Goal: Transaction & Acquisition: Purchase product/service

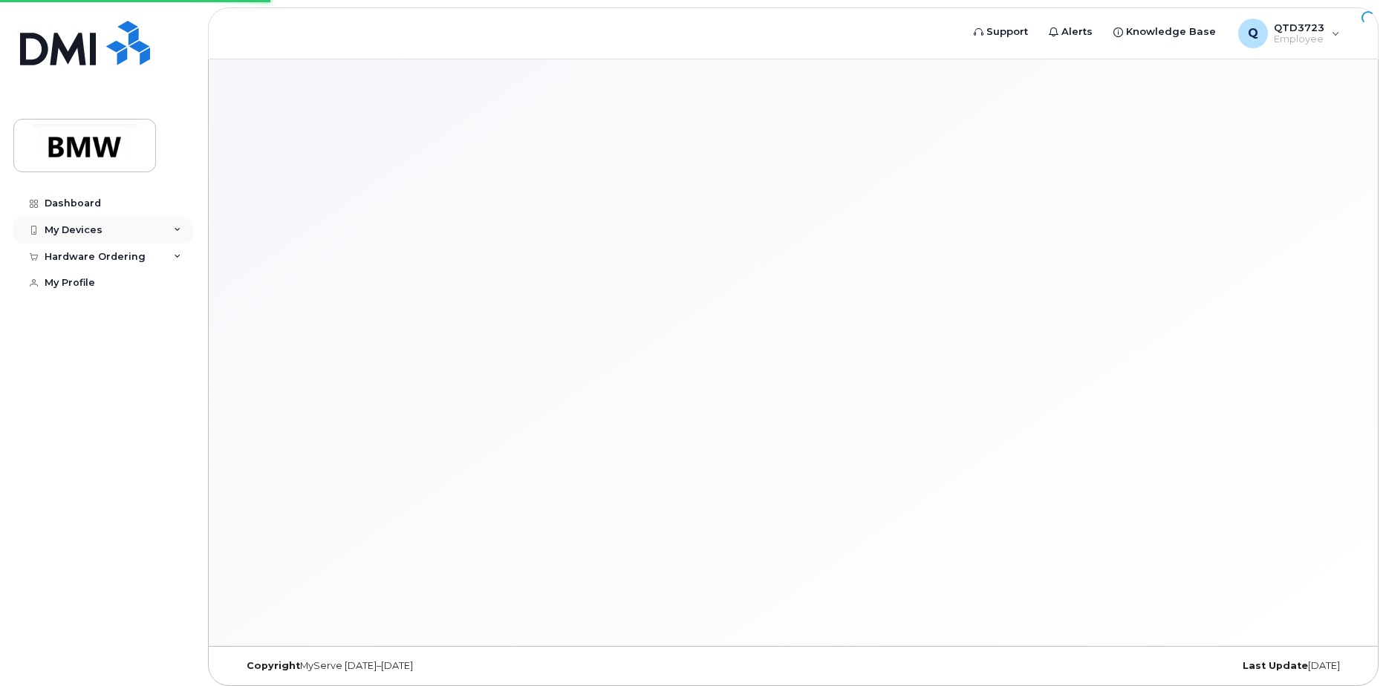
click at [172, 225] on div "My Devices" at bounding box center [103, 230] width 180 height 27
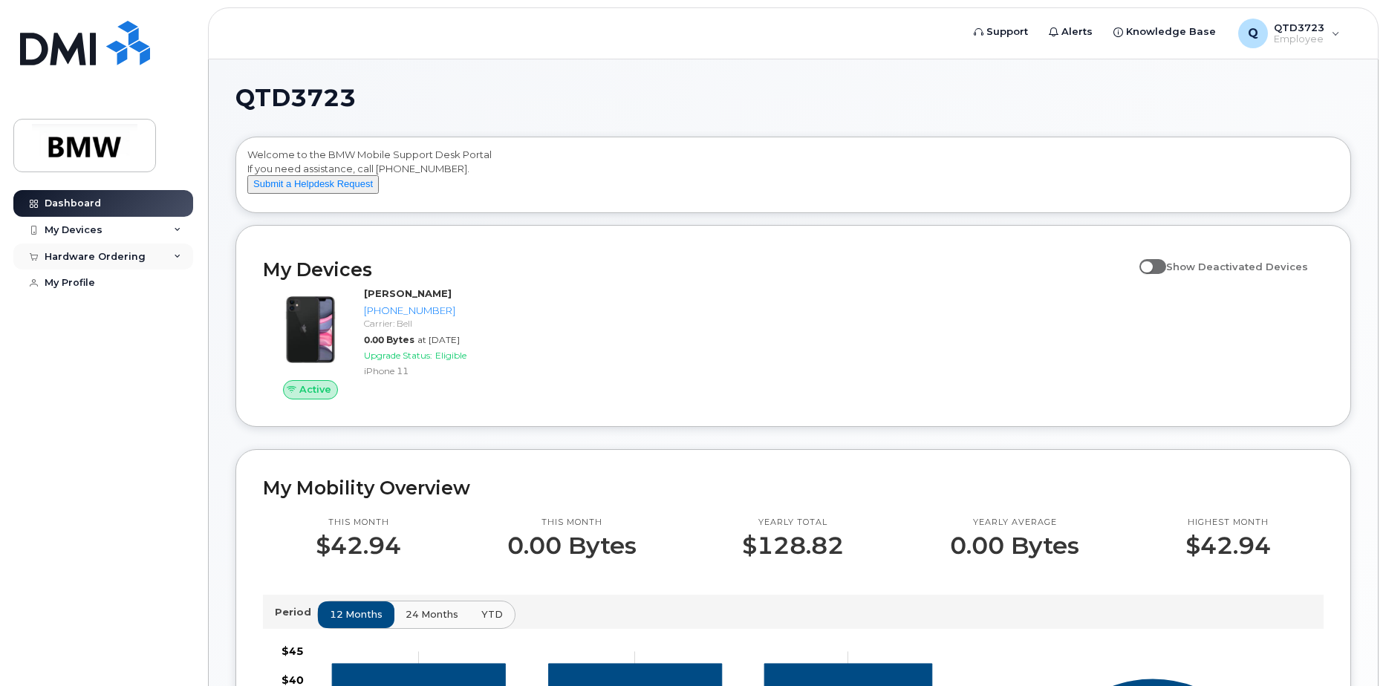
click at [177, 260] on icon at bounding box center [177, 256] width 7 height 7
click at [80, 280] on div "New Order" at bounding box center [79, 283] width 56 height 13
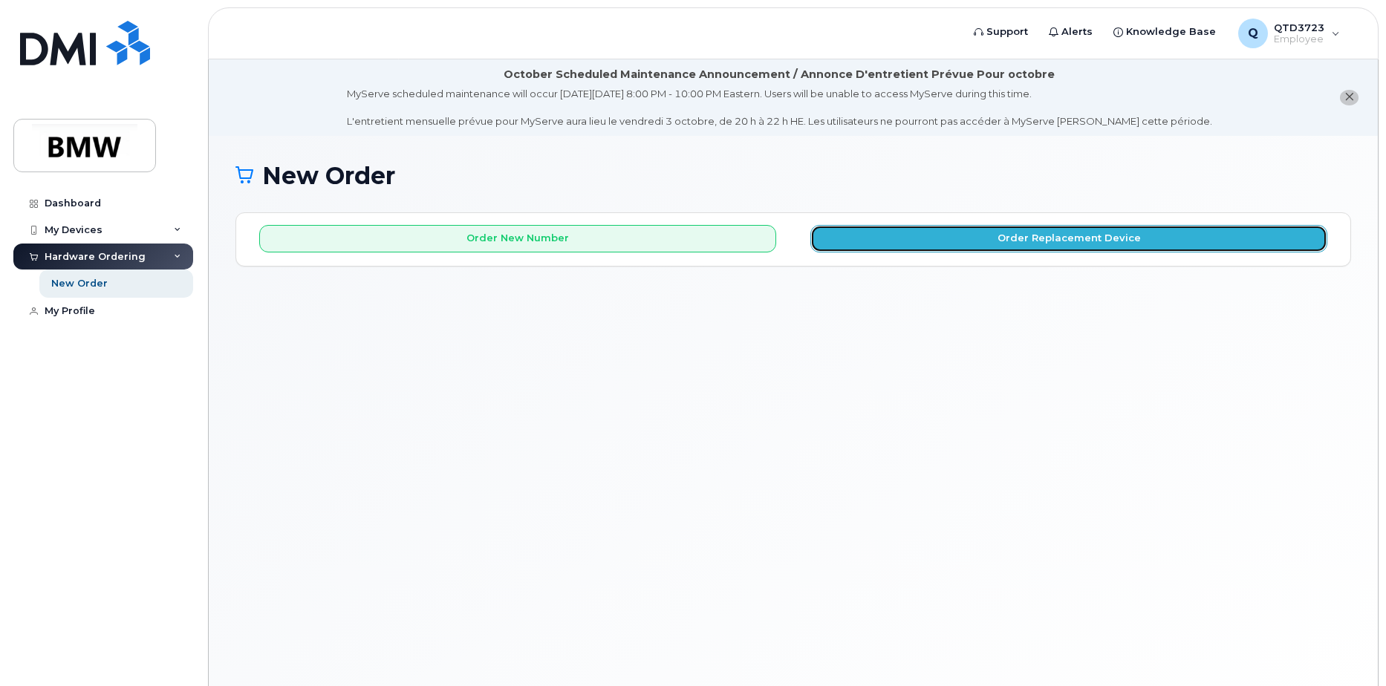
click at [1069, 238] on button "Order Replacement Device" at bounding box center [1068, 238] width 517 height 27
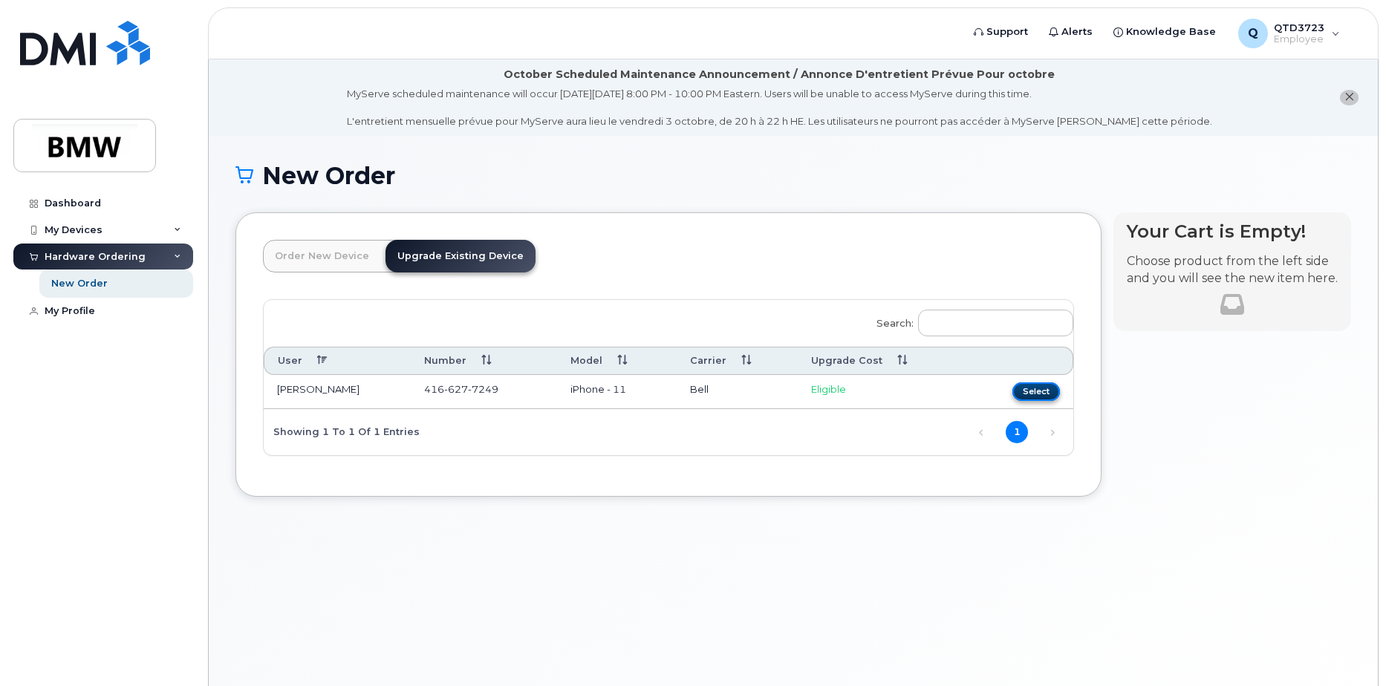
click at [1043, 392] on button "Select" at bounding box center [1036, 392] width 48 height 19
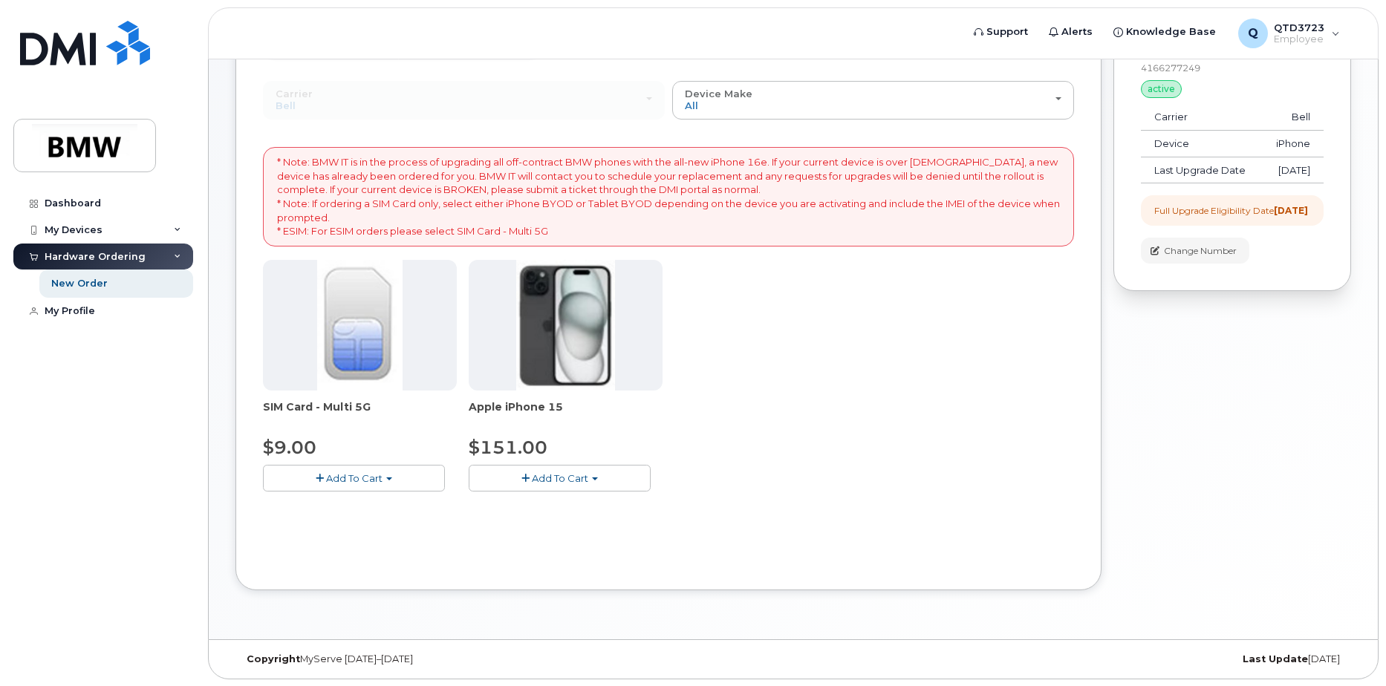
scroll to position [219, 0]
click at [516, 479] on button "Add To Cart" at bounding box center [560, 477] width 182 height 26
click at [544, 498] on link "$151.00 - 2 Year Upgrade (128GB)" at bounding box center [572, 505] width 200 height 19
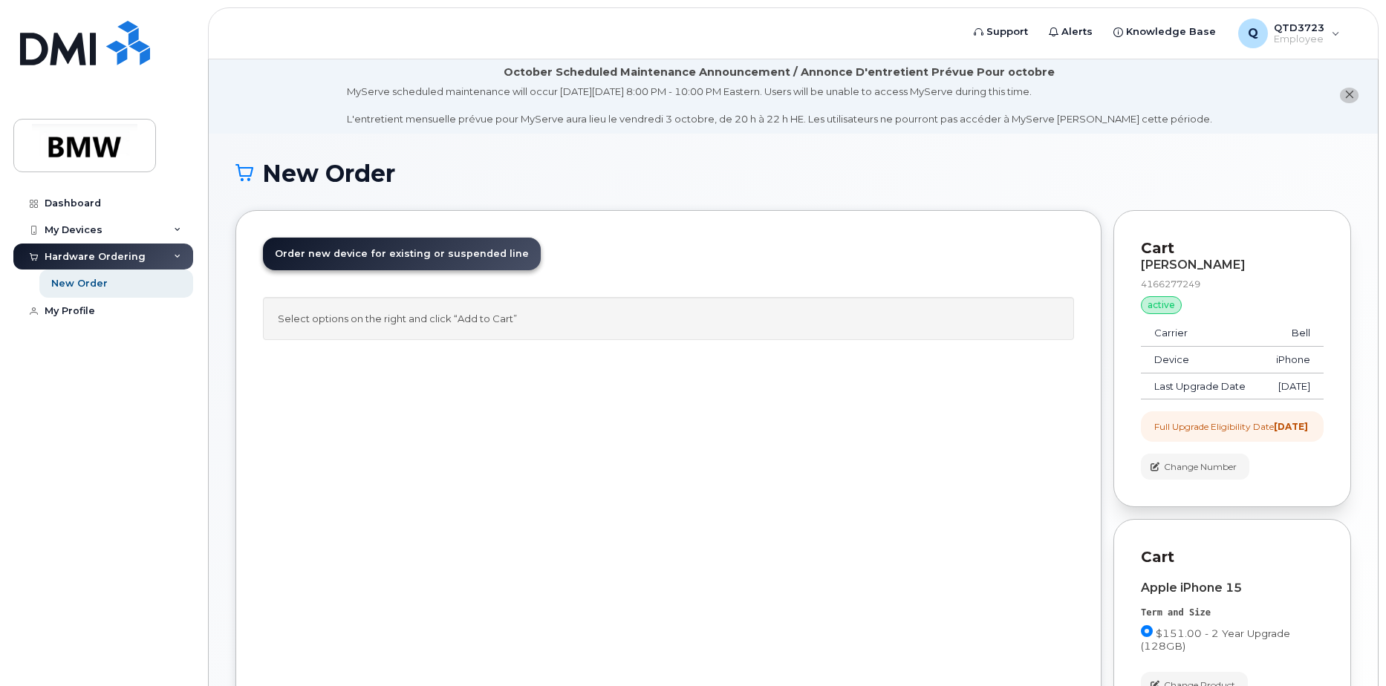
scroll to position [0, 0]
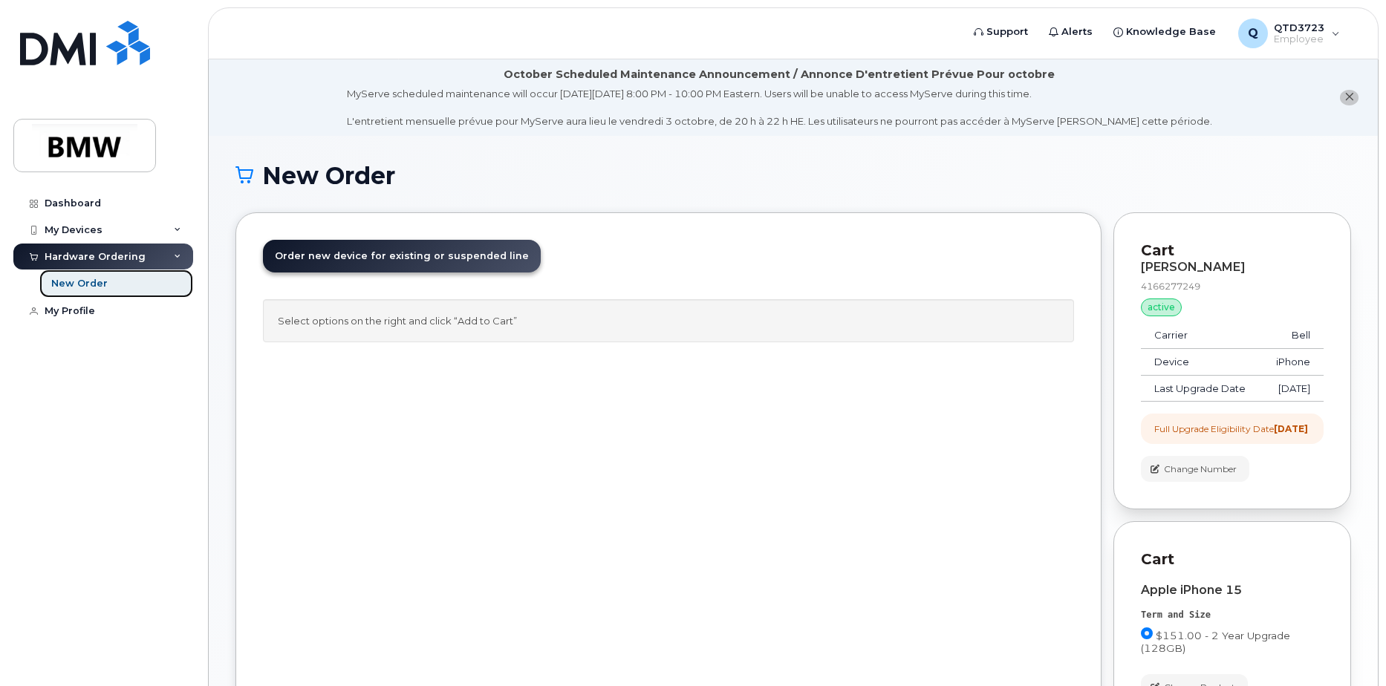
click at [112, 281] on link "New Order" at bounding box center [116, 284] width 154 height 28
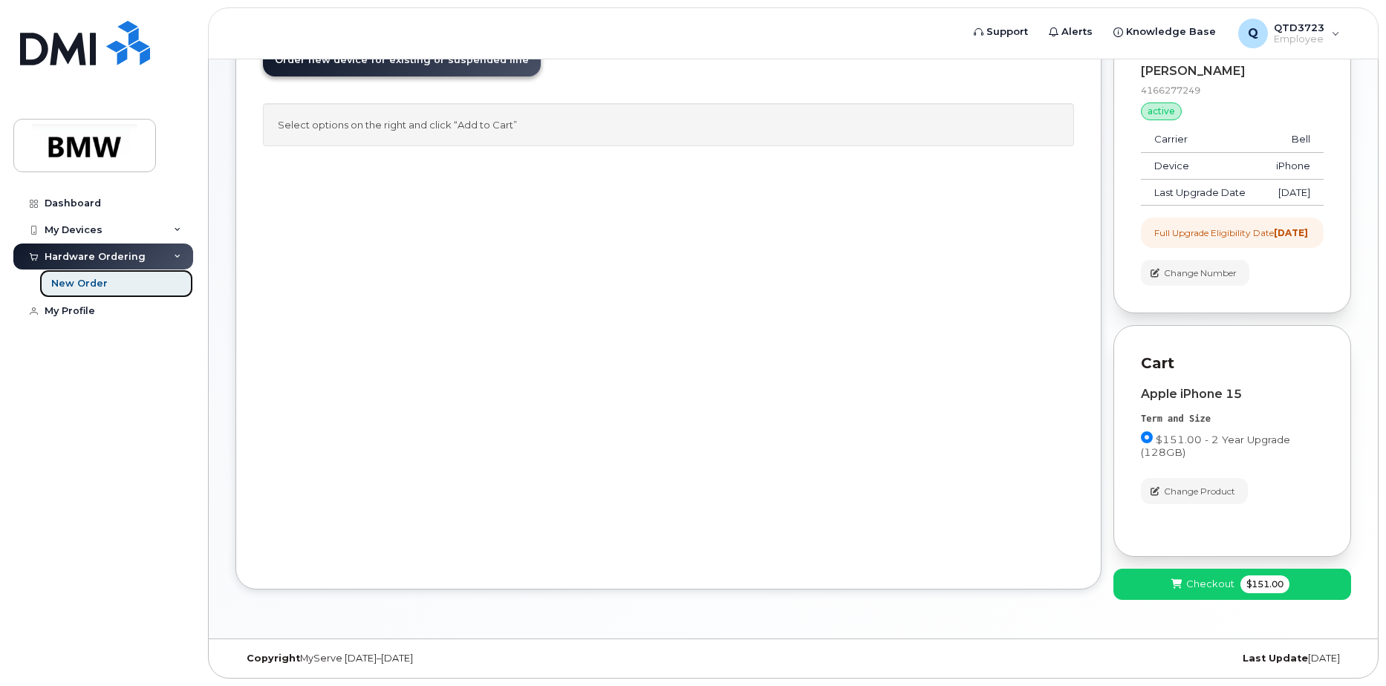
scroll to position [222, 0]
click at [1196, 587] on span "Checkout" at bounding box center [1210, 584] width 48 height 14
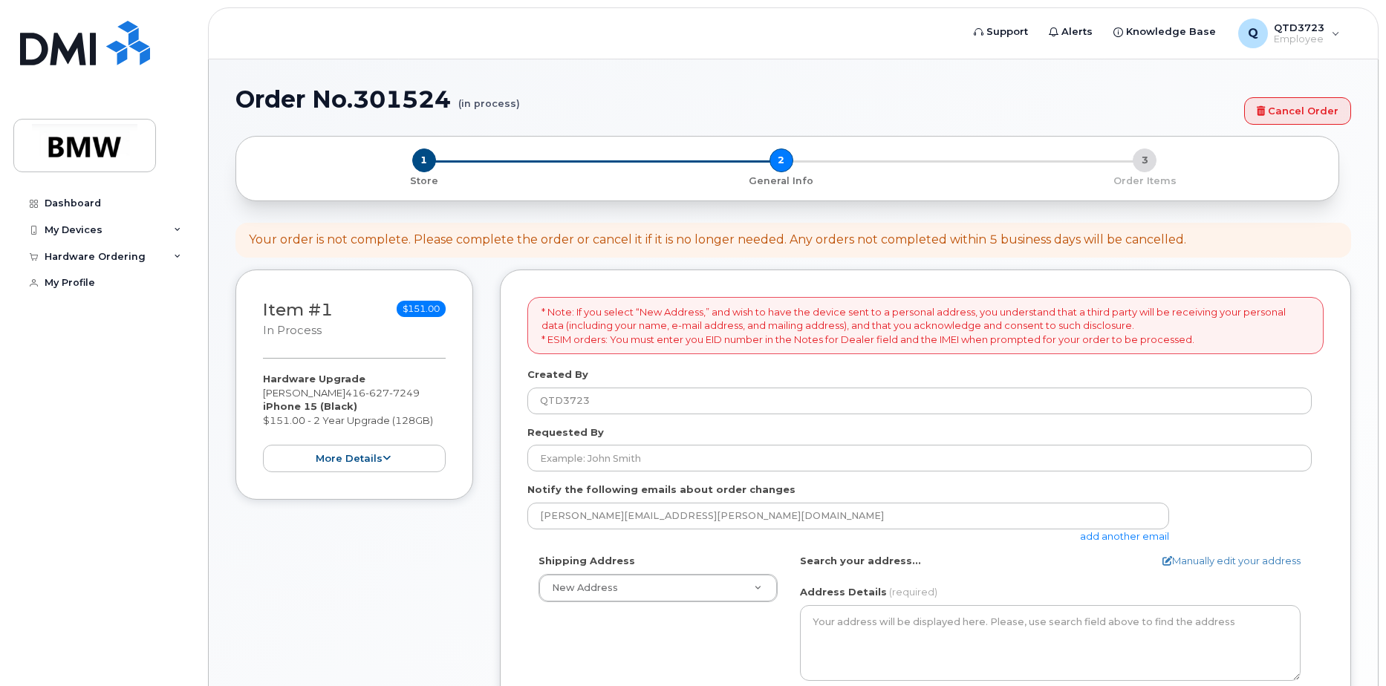
select select
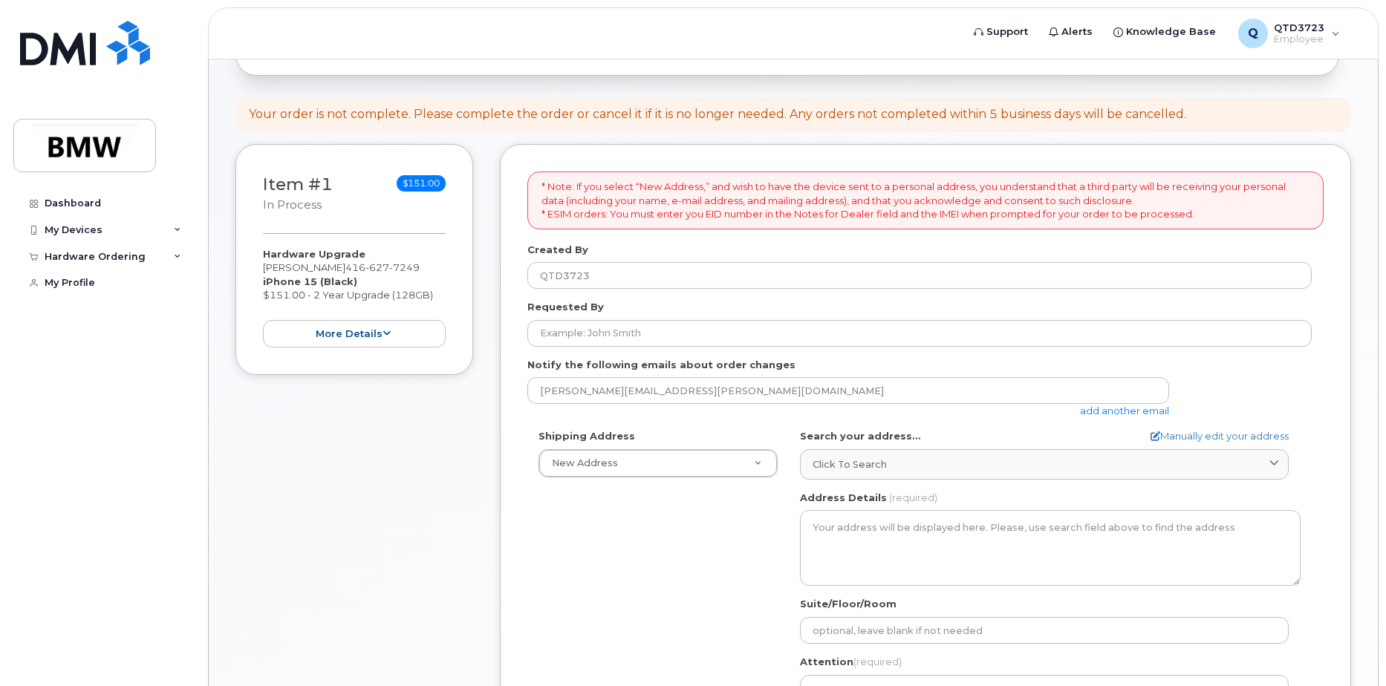
scroll to position [206, 0]
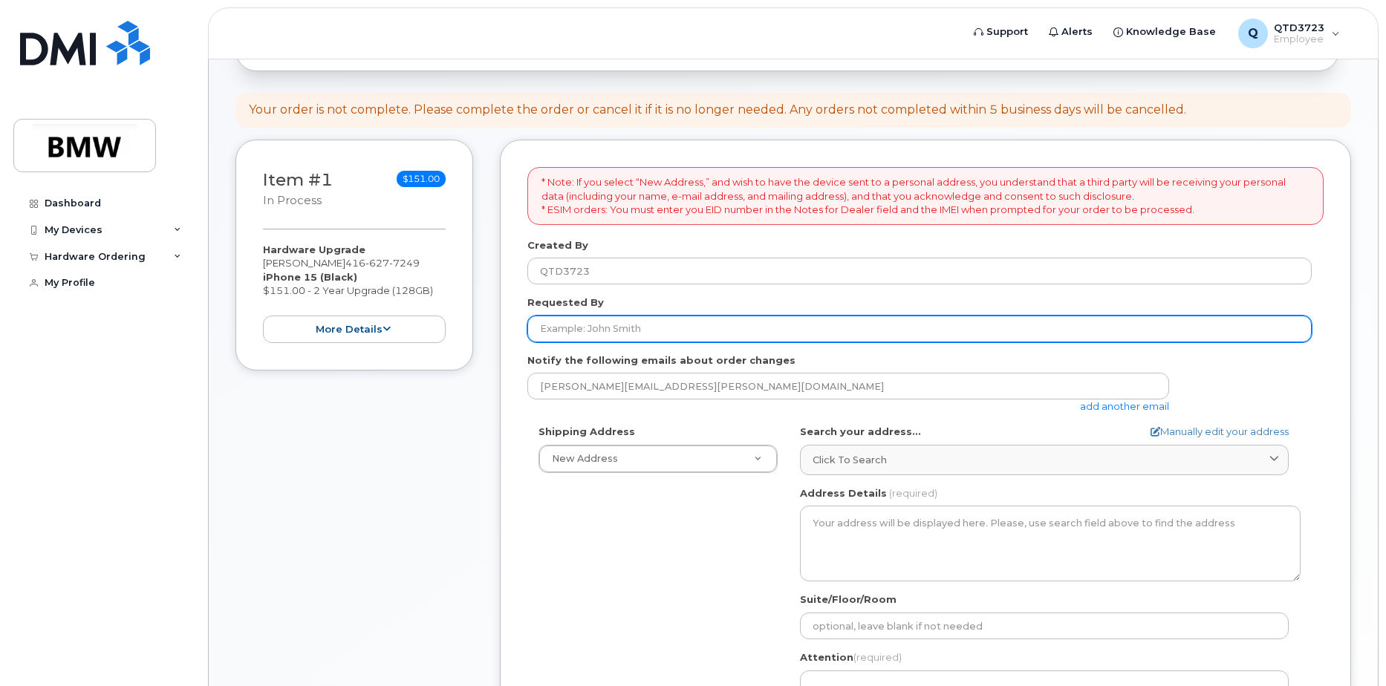
click at [605, 321] on input "Requested By" at bounding box center [919, 329] width 784 height 27
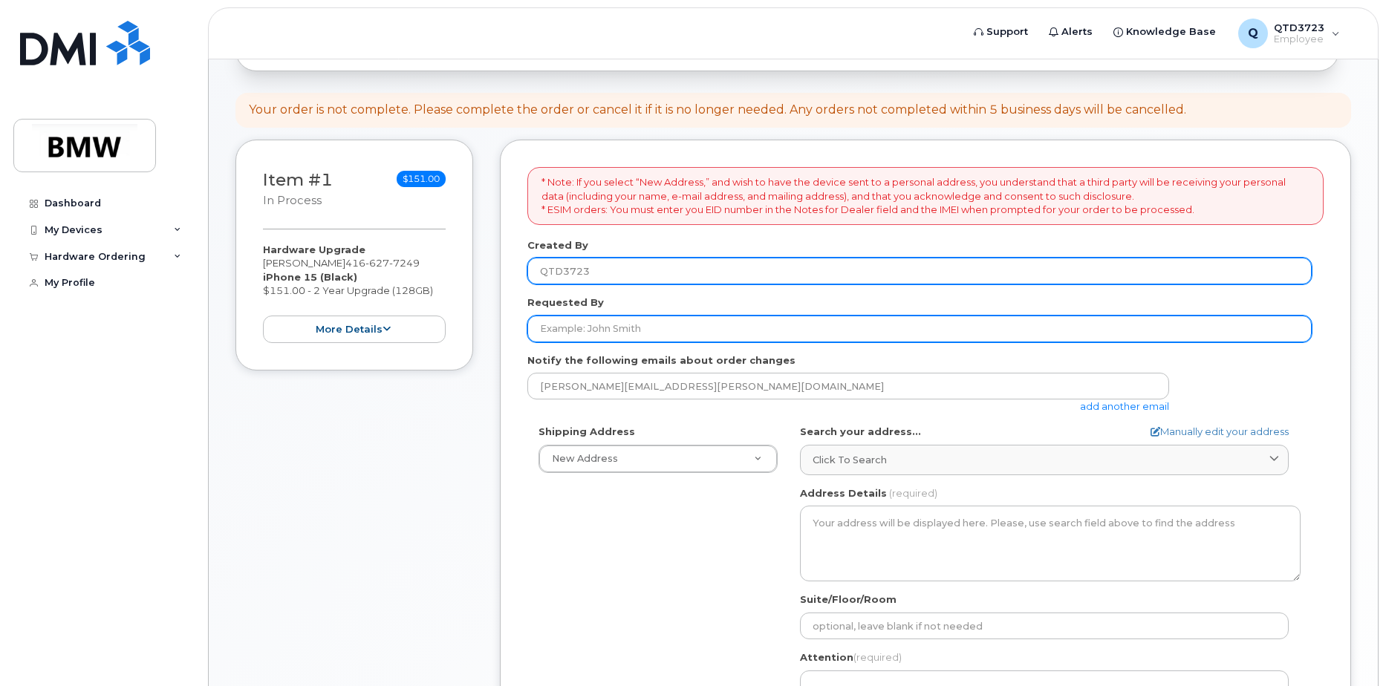
type input "i"
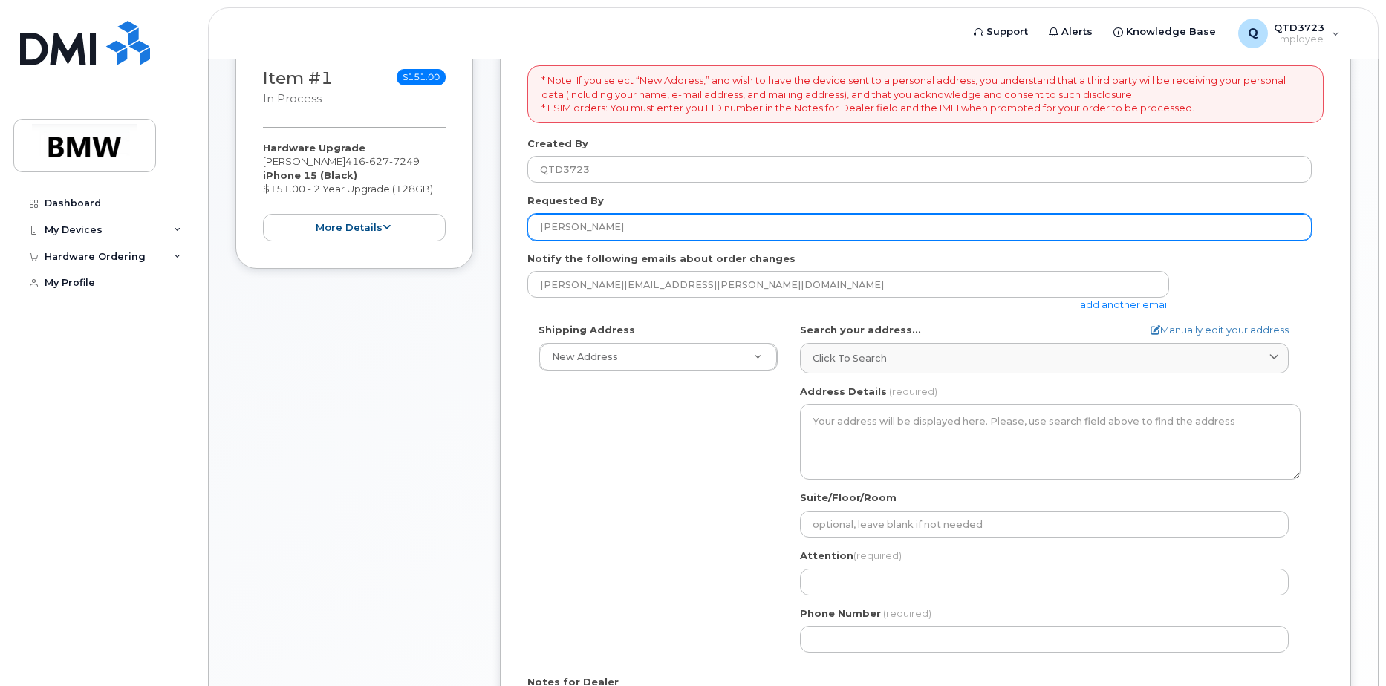
scroll to position [309, 0]
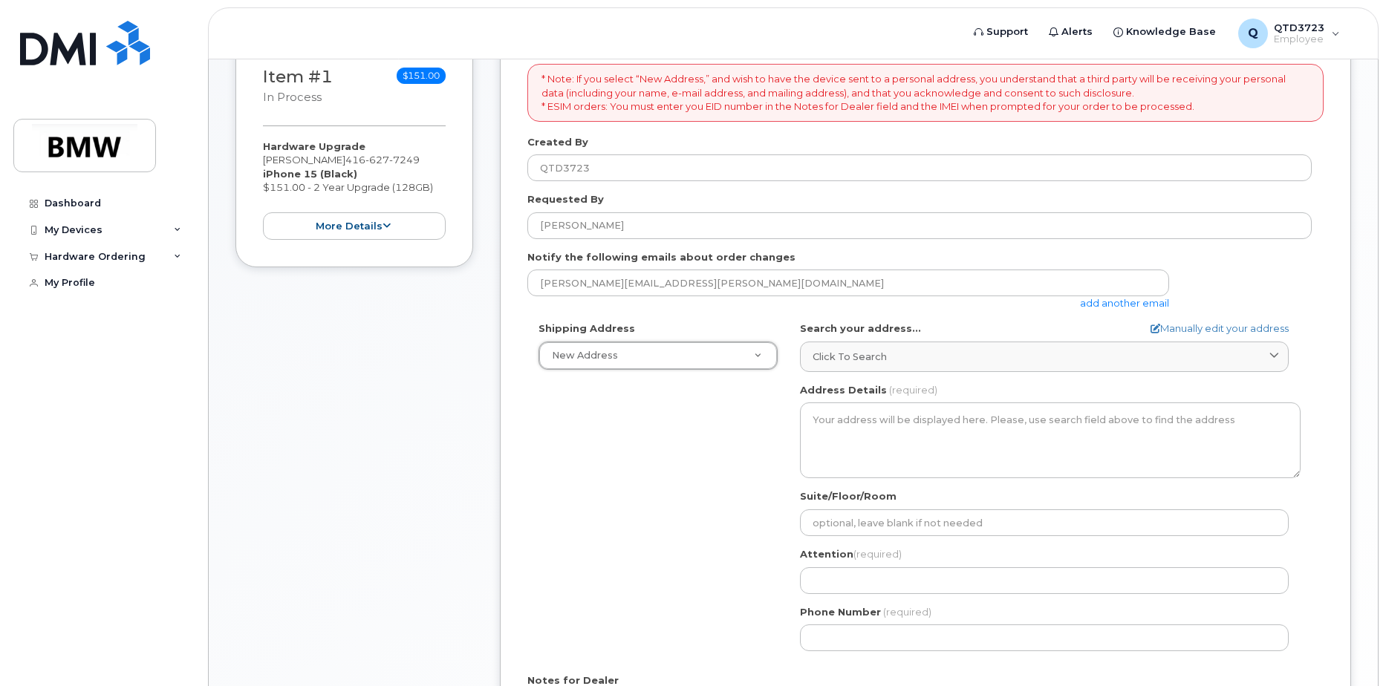
click at [690, 478] on div "Shipping Address New Address New Address AB Search your address... Manually edi…" at bounding box center [919, 492] width 784 height 341
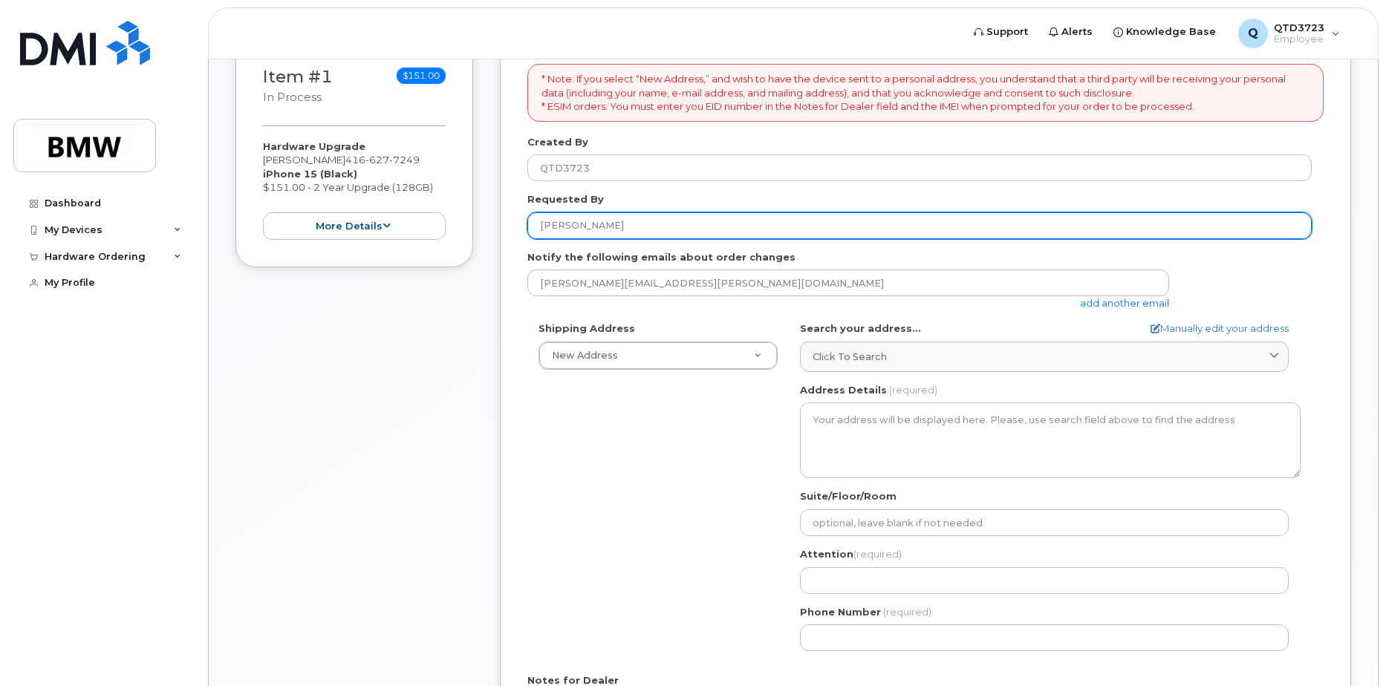
click at [609, 225] on input "Alison" at bounding box center [919, 225] width 784 height 27
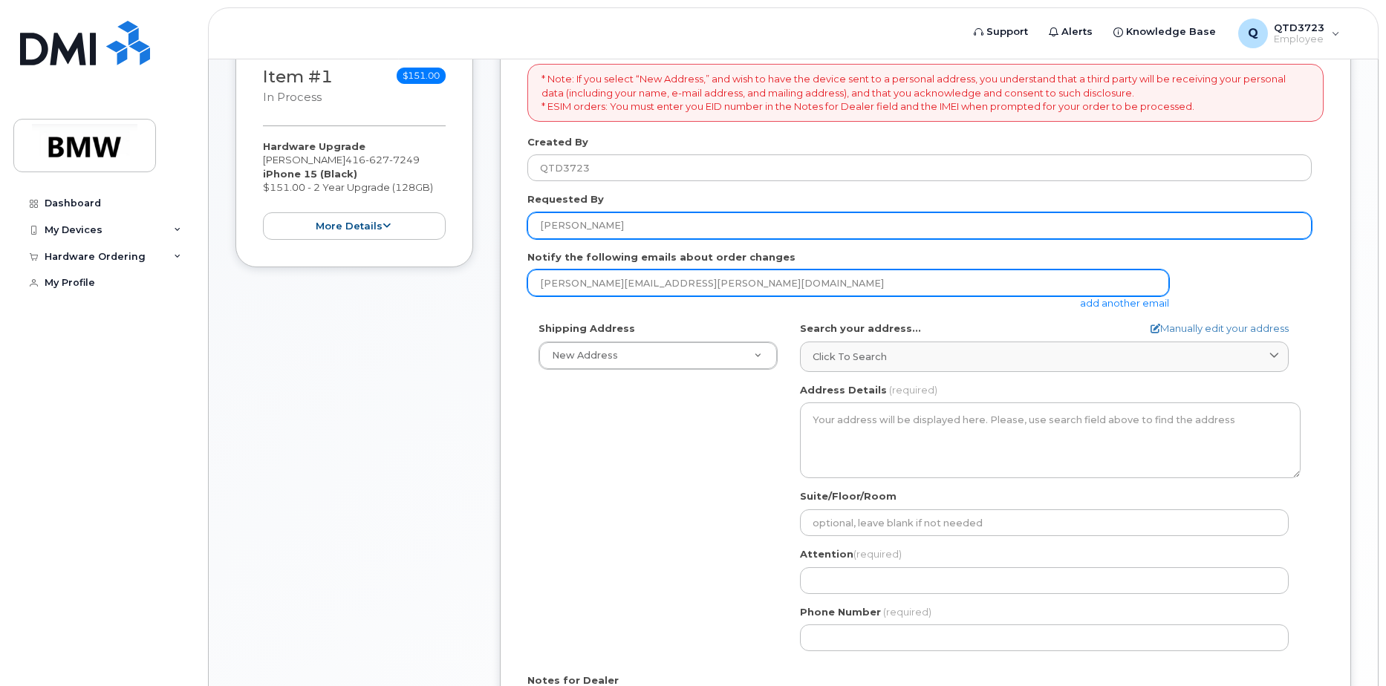
type input "[PERSON_NAME]"
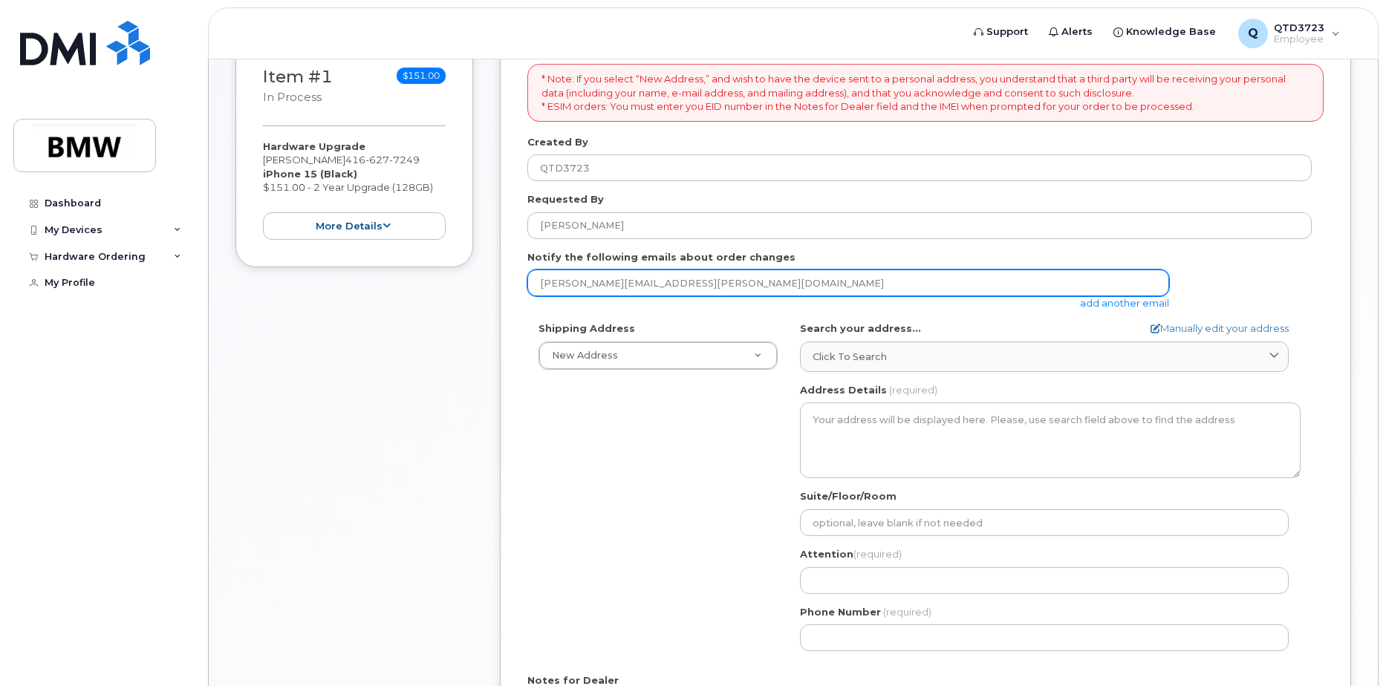
click at [683, 281] on input "[PERSON_NAME][EMAIL_ADDRESS][PERSON_NAME][DOMAIN_NAME]" at bounding box center [848, 283] width 642 height 27
click at [650, 284] on input "[PERSON_NAME][EMAIL_ADDRESS][PERSON_NAME][DOMAIN_NAME]" at bounding box center [848, 283] width 642 height 27
type input "alison.mcdevitt@bmwgroup.ca"
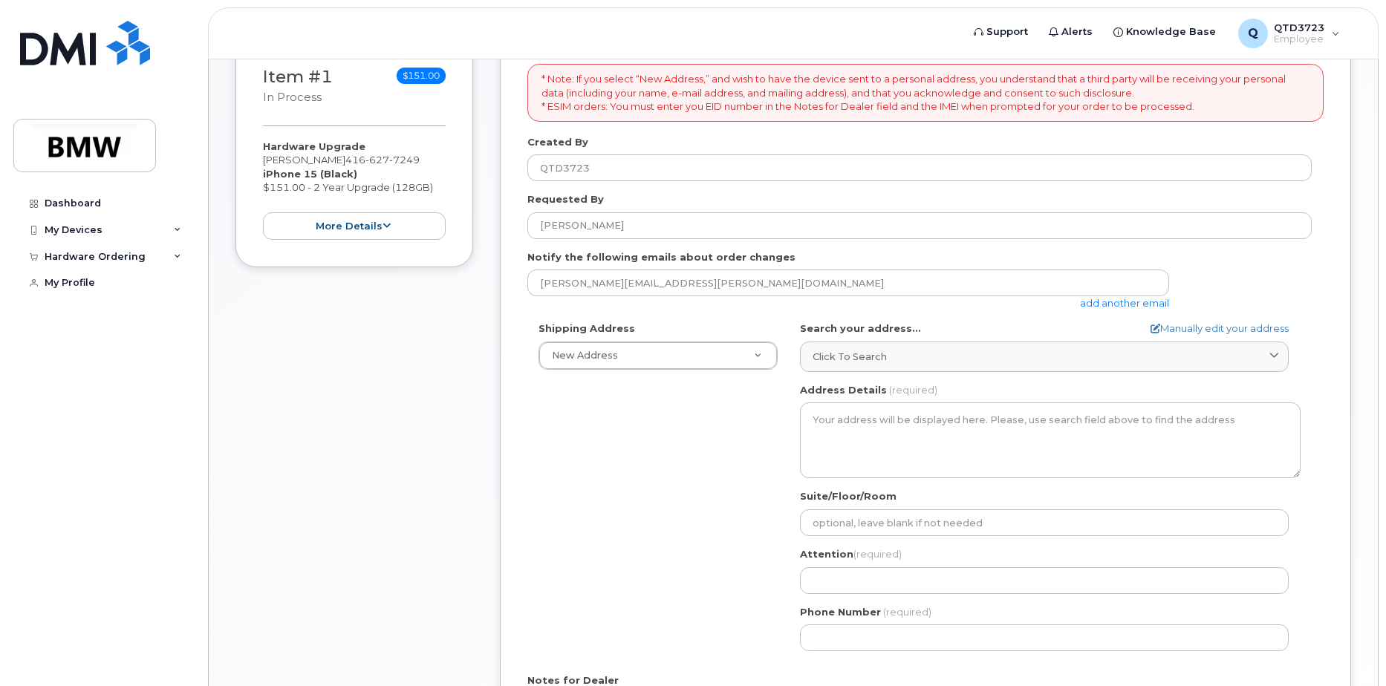
click at [687, 440] on div "Shipping Address New Address New Address AB Search your address... Manually edi…" at bounding box center [919, 492] width 784 height 341
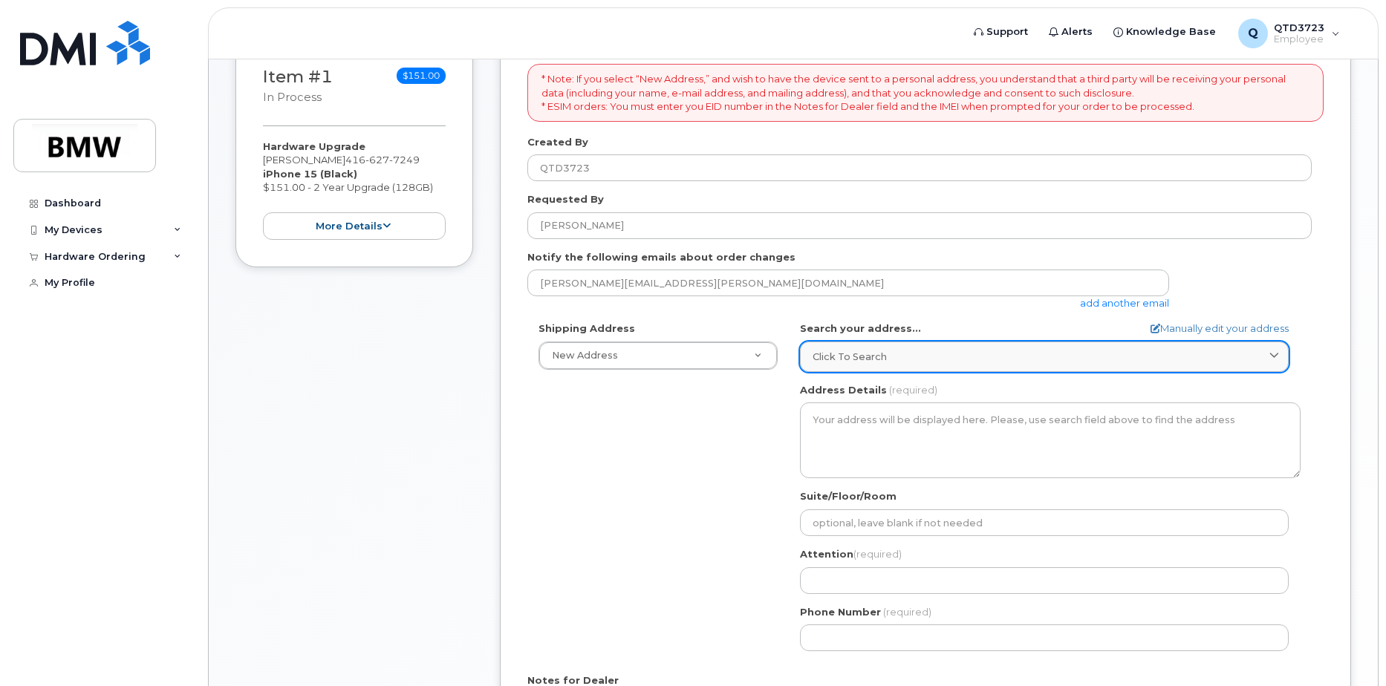
click at [928, 364] on link "Click to search" at bounding box center [1044, 357] width 489 height 30
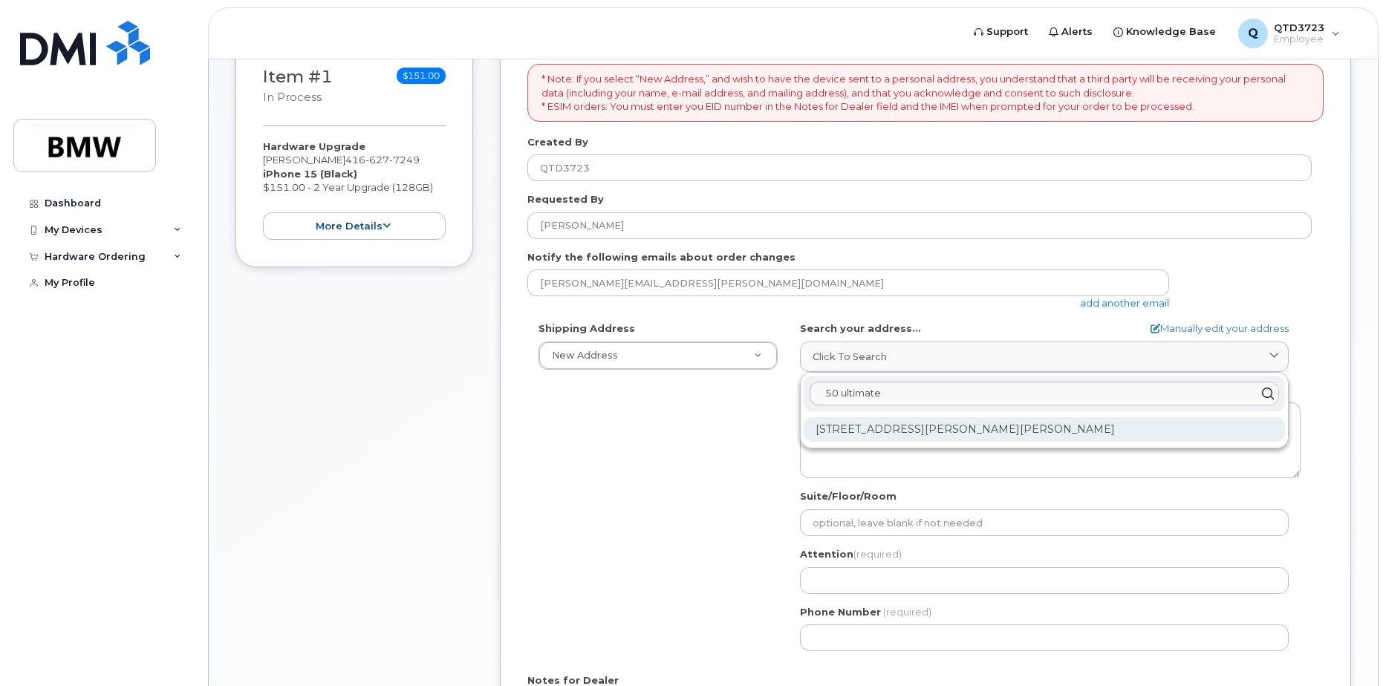
type input "50 ultimate"
click at [931, 426] on div "50 Ultimate Dr Richmond Hill ON L4S 0C8" at bounding box center [1044, 429] width 481 height 25
select select
type textarea "50 Ultimate Dr RICHMOND HILL ON L4S 0C8 CANADA"
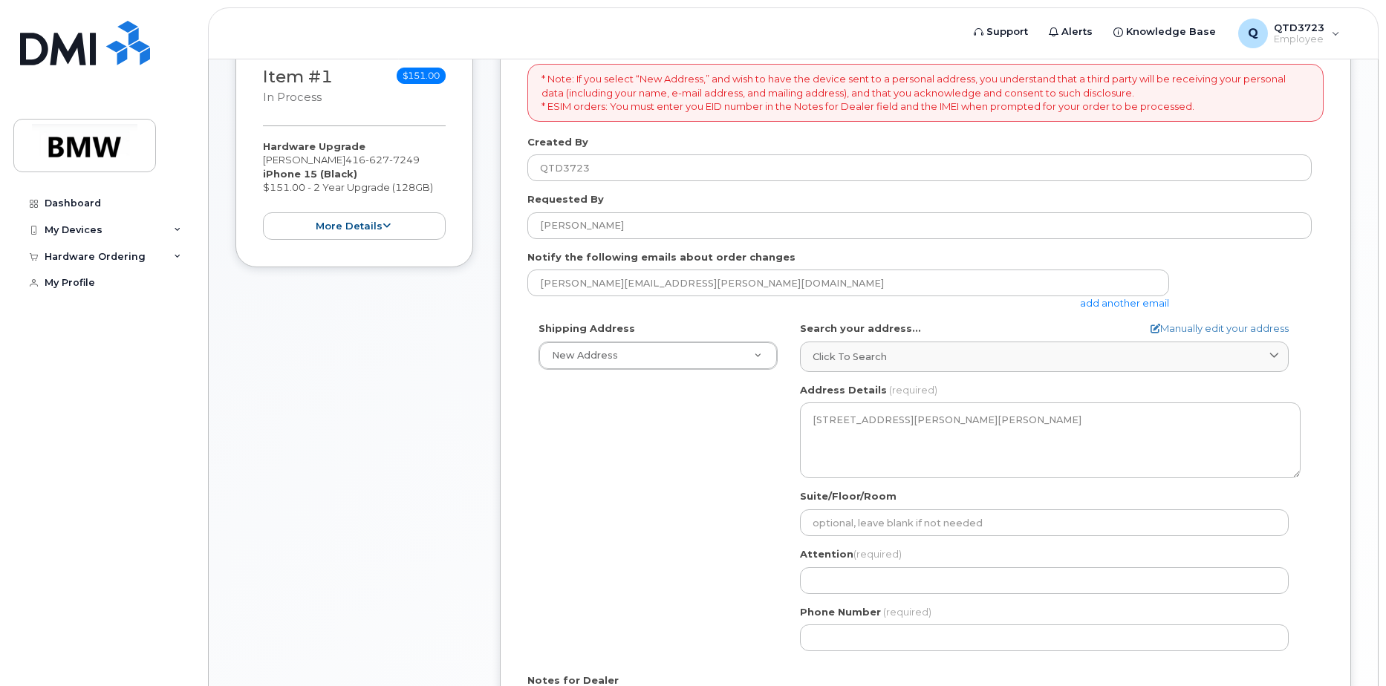
click at [762, 506] on div "Shipping Address New Address New Address ON Richmond Hill Search your address..…" at bounding box center [919, 492] width 784 height 341
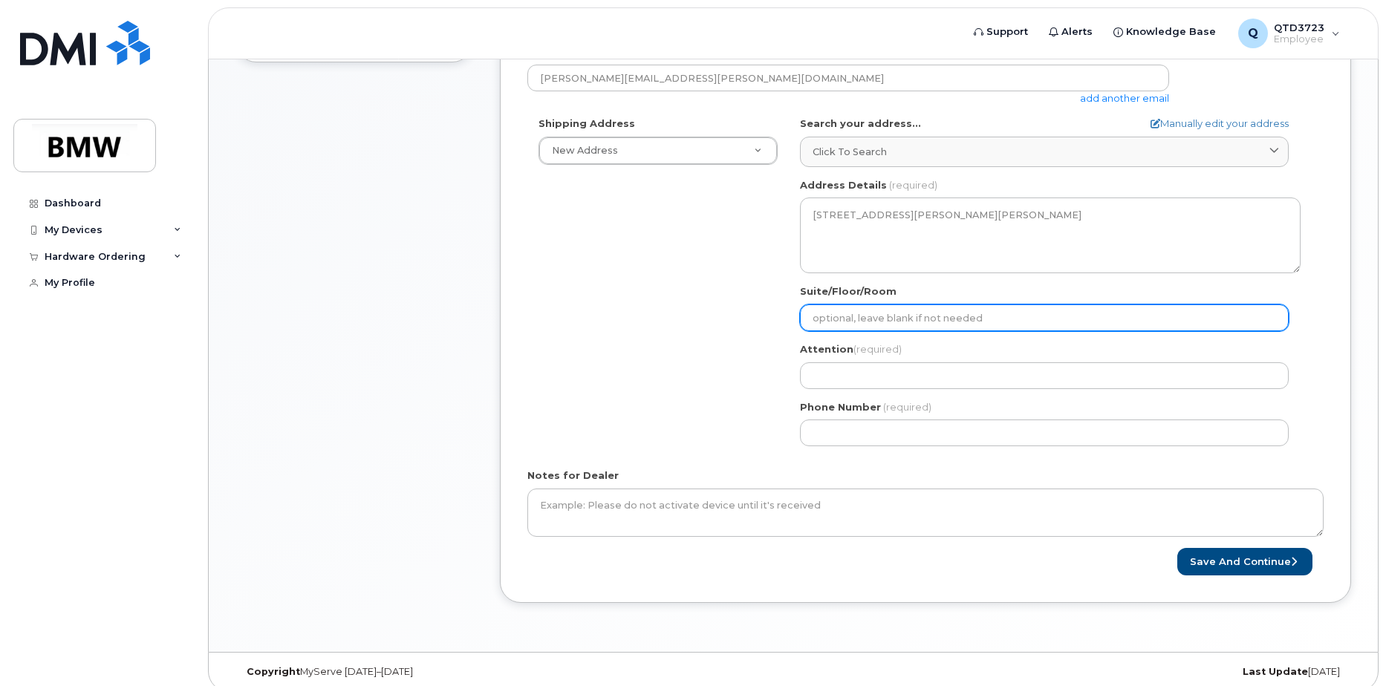
scroll to position [515, 0]
click at [887, 319] on input "Suite/Floor/Room" at bounding box center [1044, 317] width 489 height 27
select select
type input "B"
select select
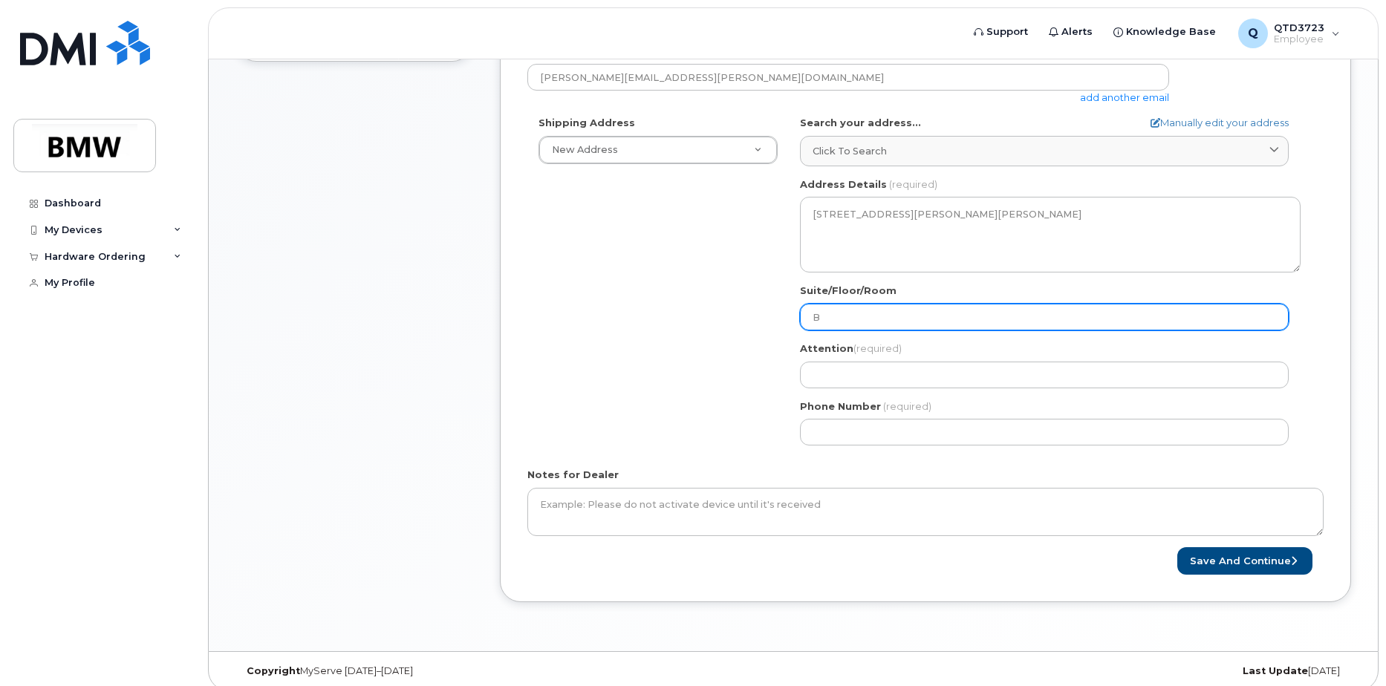
type input "BM"
select select
type input "BMW"
select select
type input "BMW B"
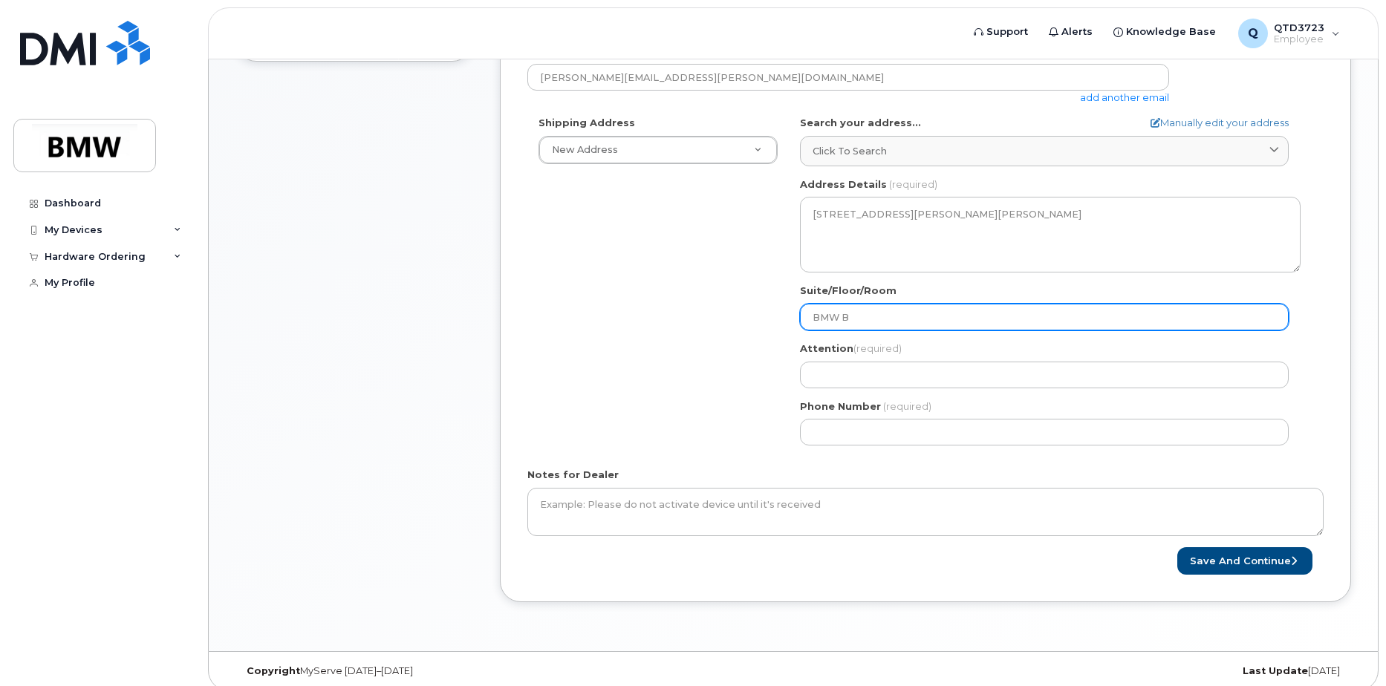
select select
type input "BMW Br"
select select
type input "BMW Bra"
select select
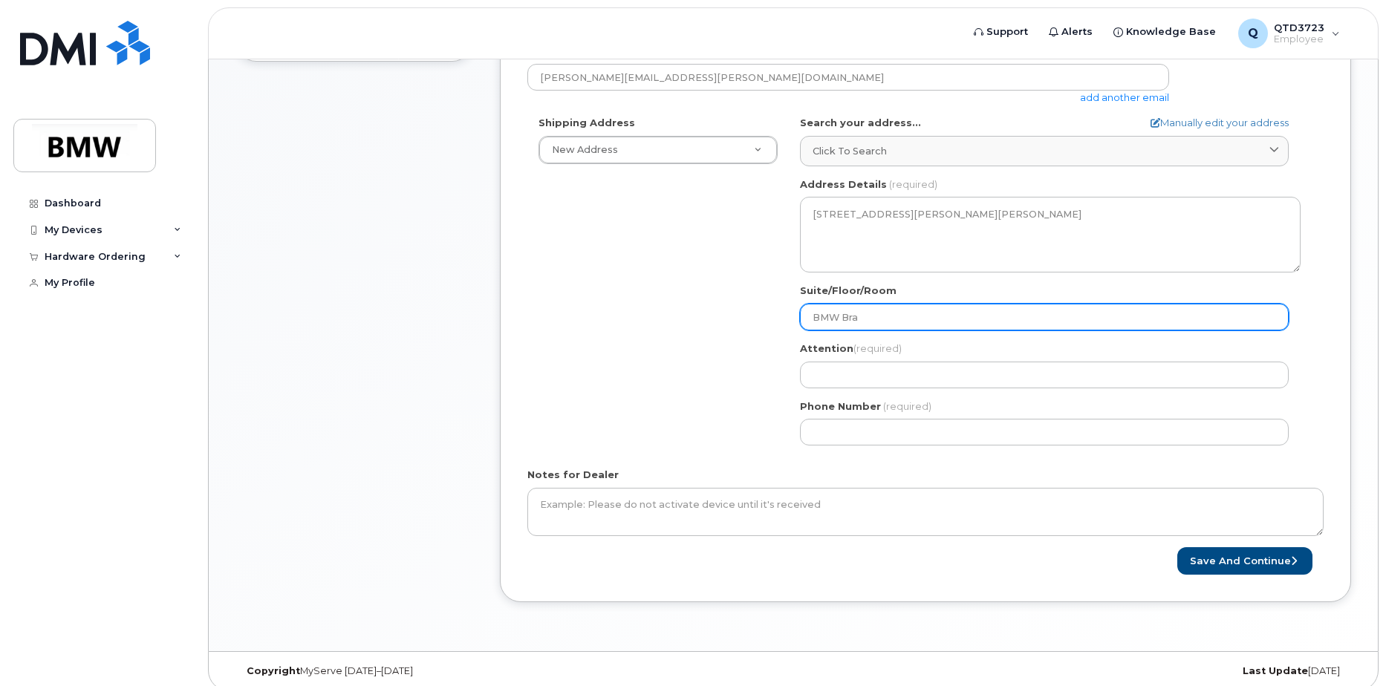
type input "BMW Bran"
select select
type input "BMW Brand"
select select
type input "BMW Brand M"
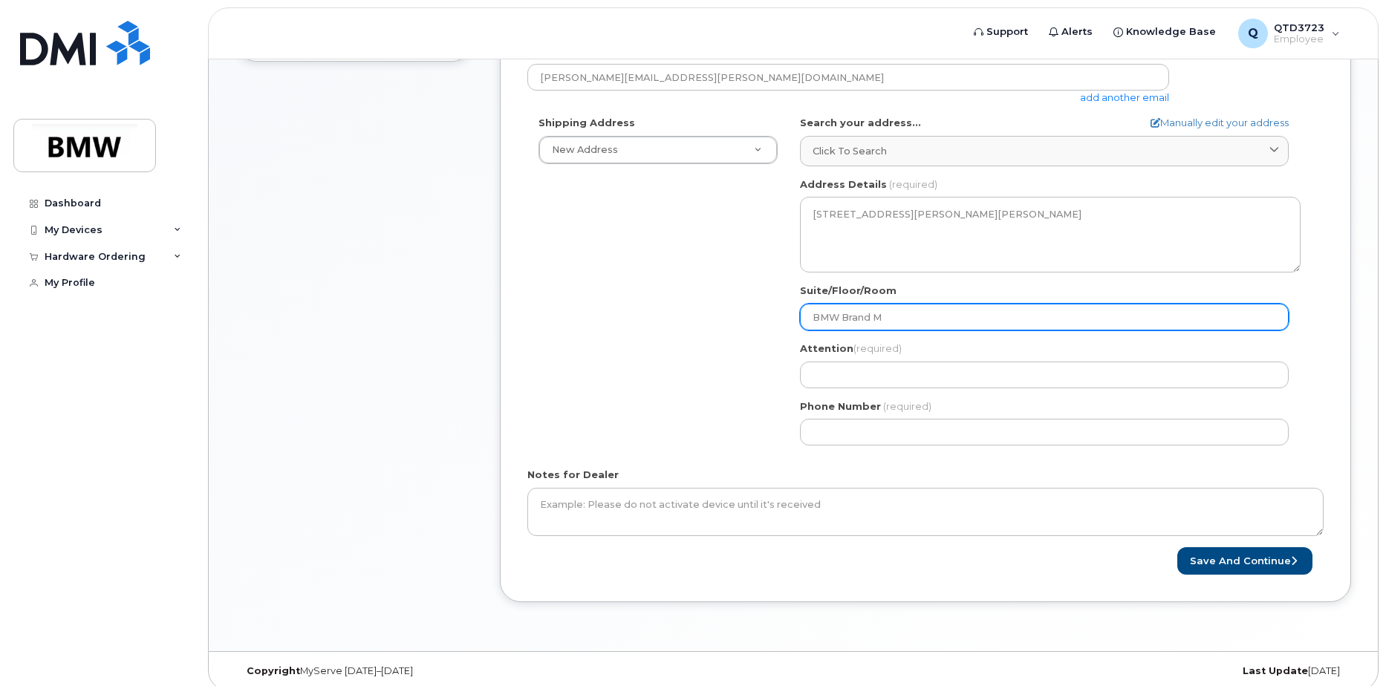
select select
type input "BMW Brand Ma"
select select
type input "BMW Brand Man"
select select
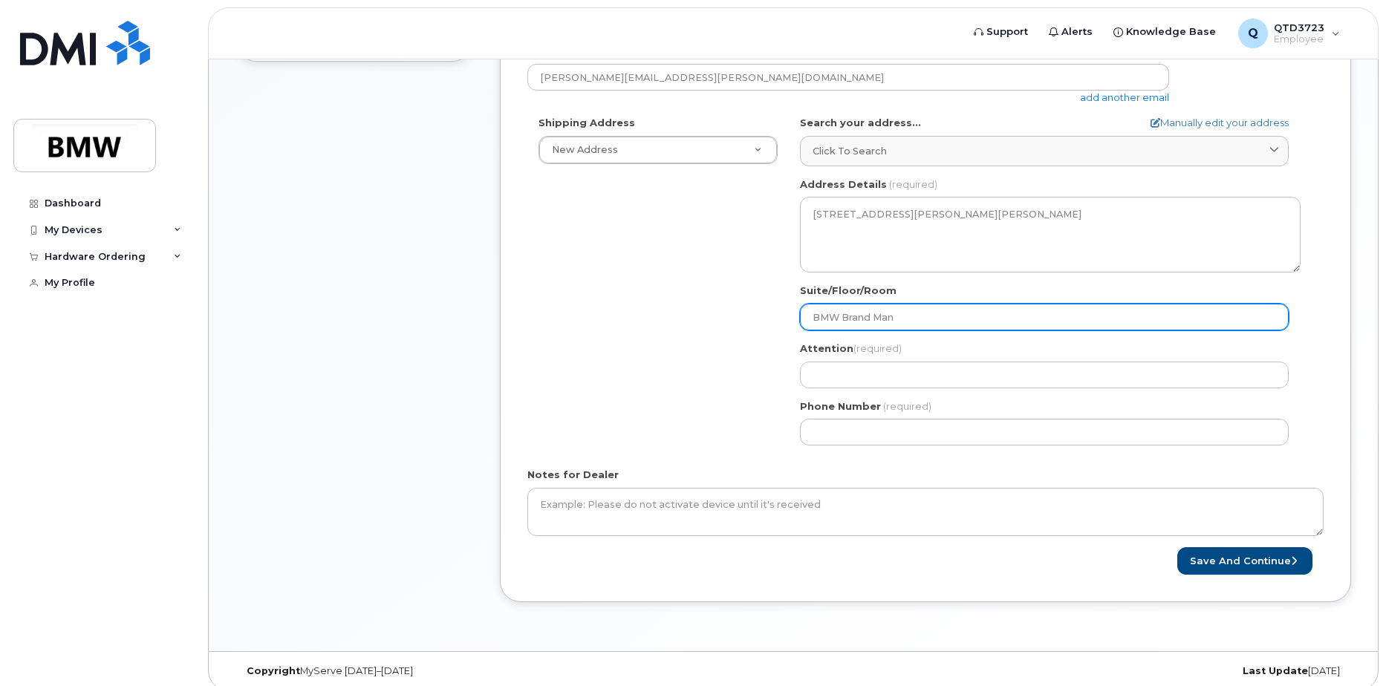
type input "BMW Brand Mana"
select select
type input "BMW Brand Manag"
select select
type input "BMW Brand Manage"
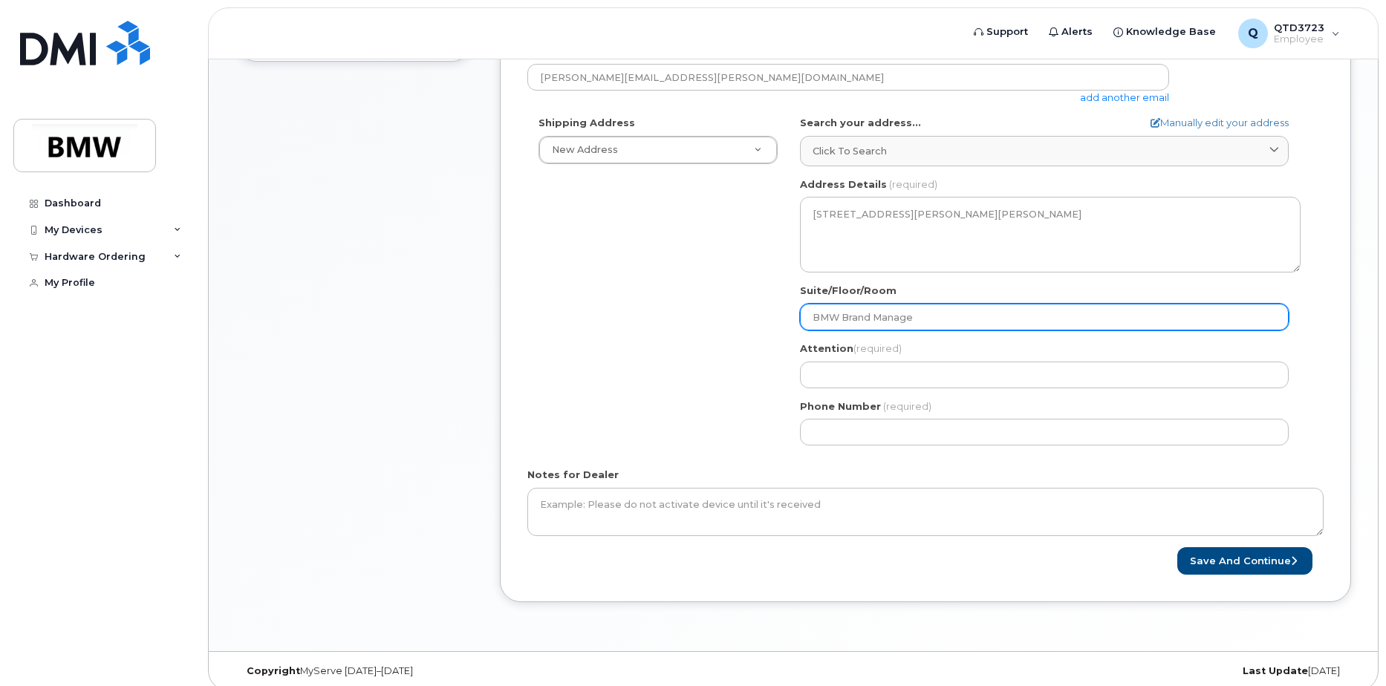
select select
type input "BMW Brand Managem"
select select
type input "BMW Brand Manageme"
select select
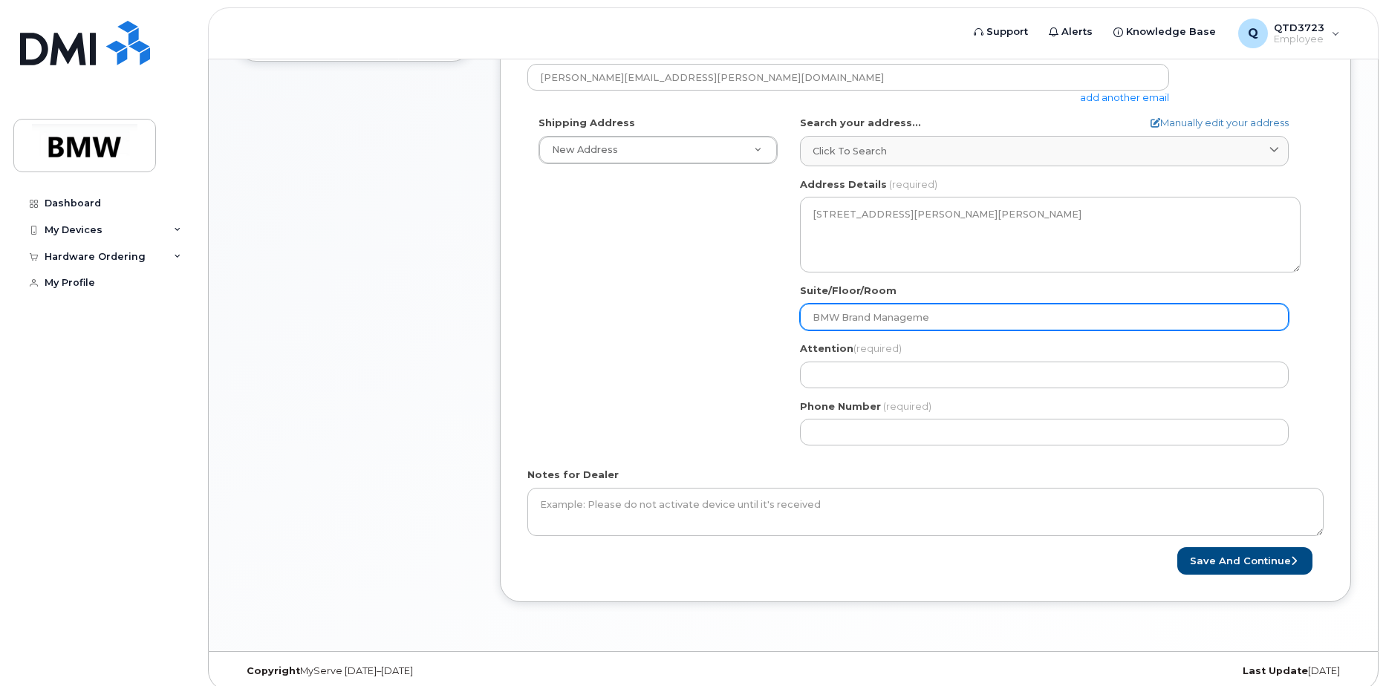
type input "BMW Brand Managemen"
select select
type input "BMW Brand Management"
select select
type input "BMW Brand Management e"
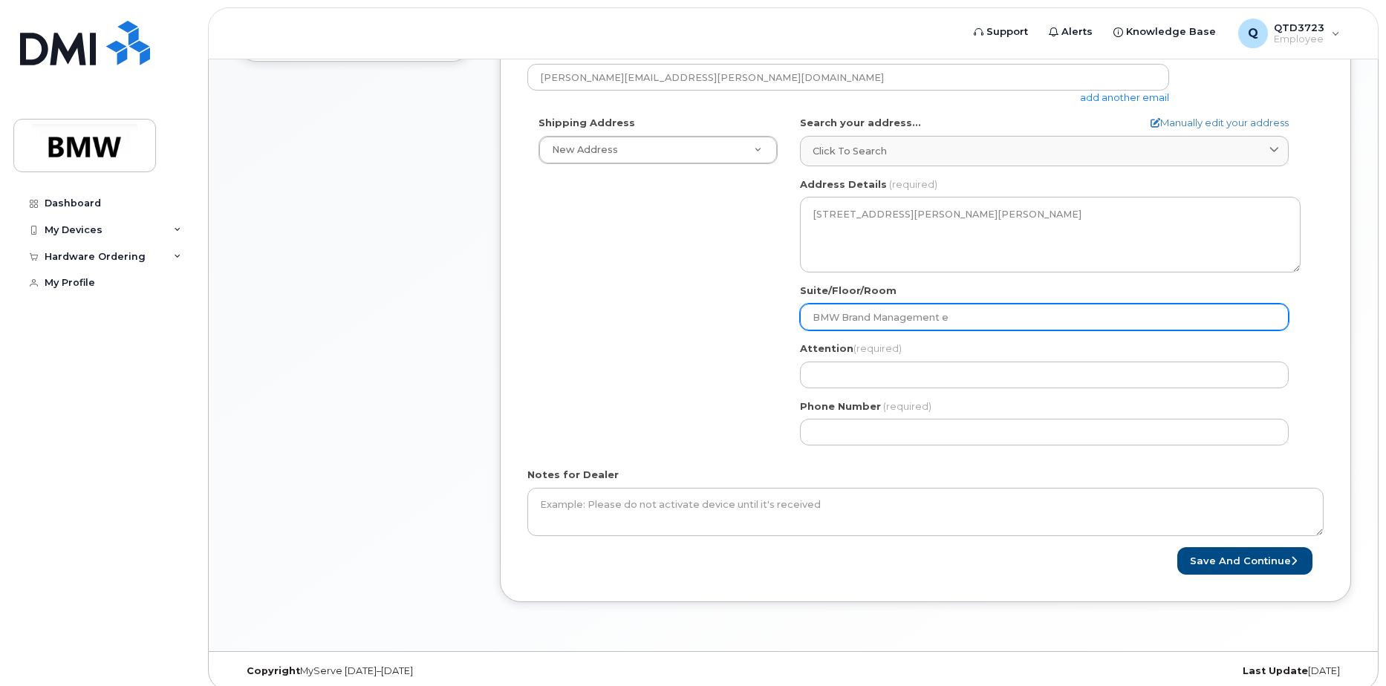
select select
type input "BMW Brand Management ea"
select select
type input "BMW Brand Management e"
select select
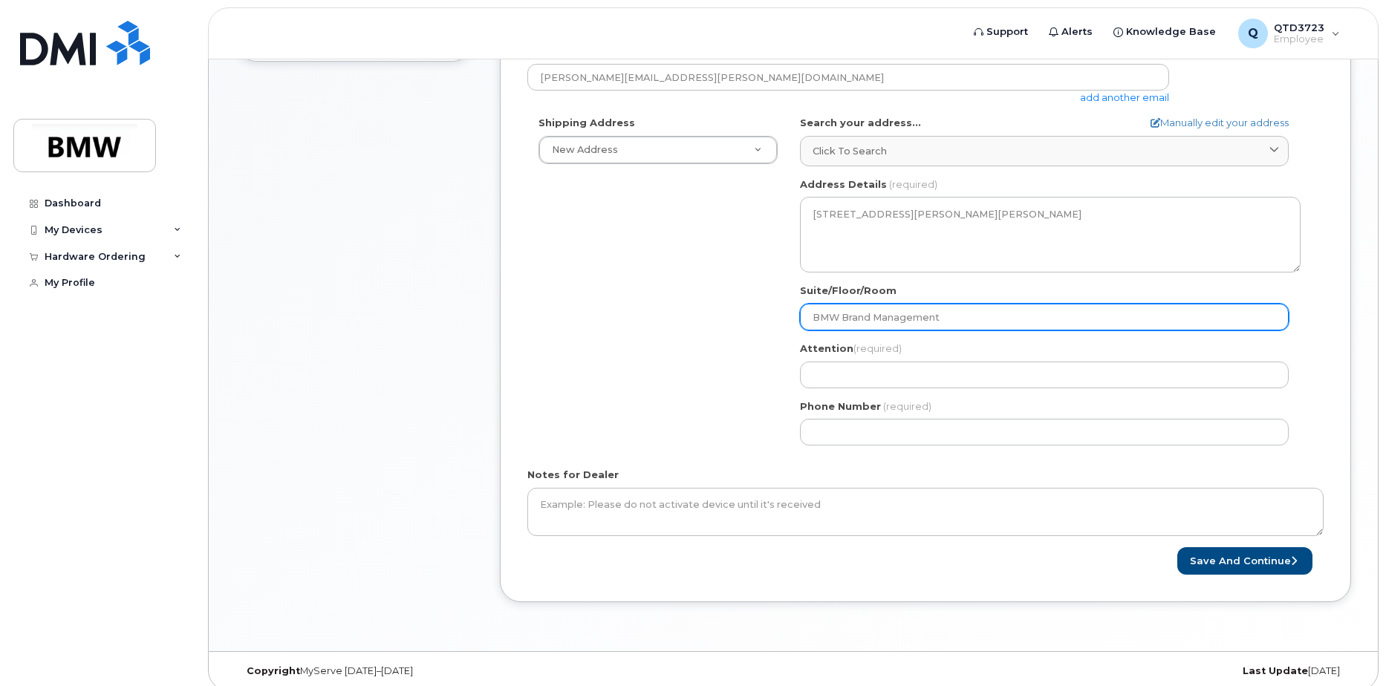
type input "BMW Brand Management"
select select
type input "BMW Brand Management T"
select select
type input "BMW Brand Management Te"
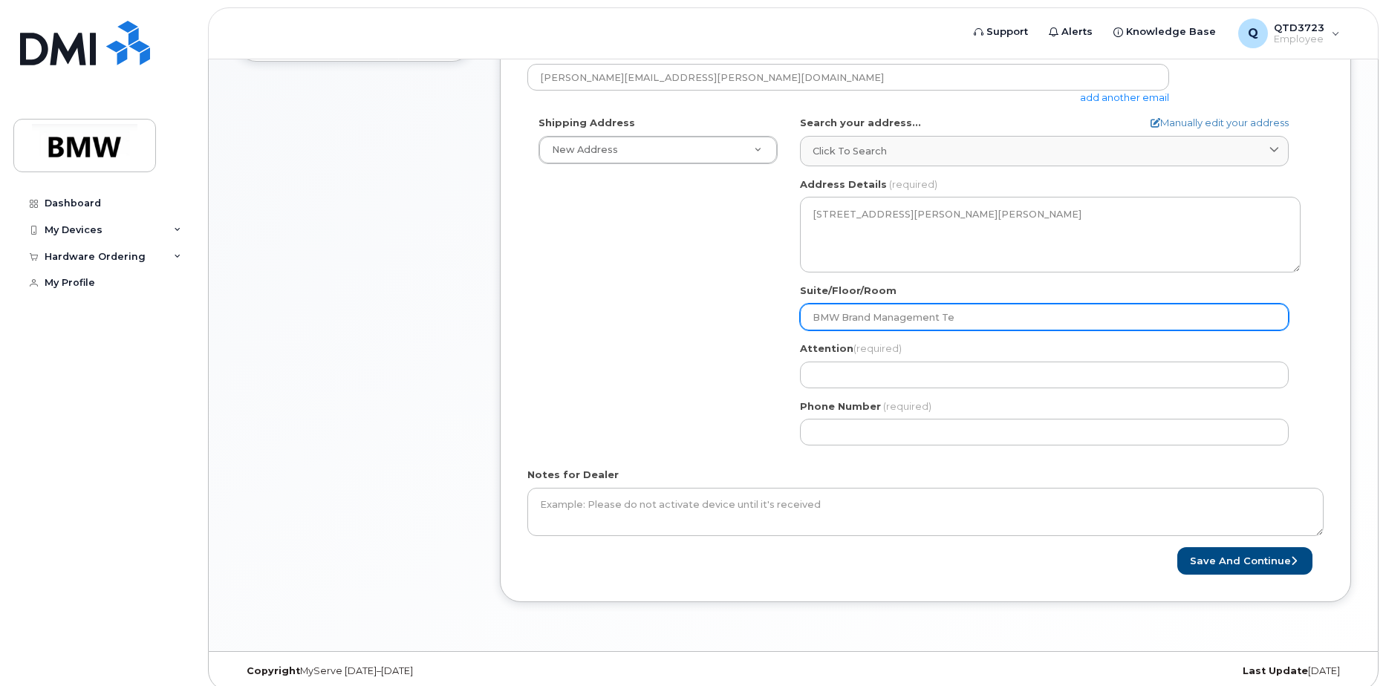
select select
type input "BMW Brand Management Tea"
select select
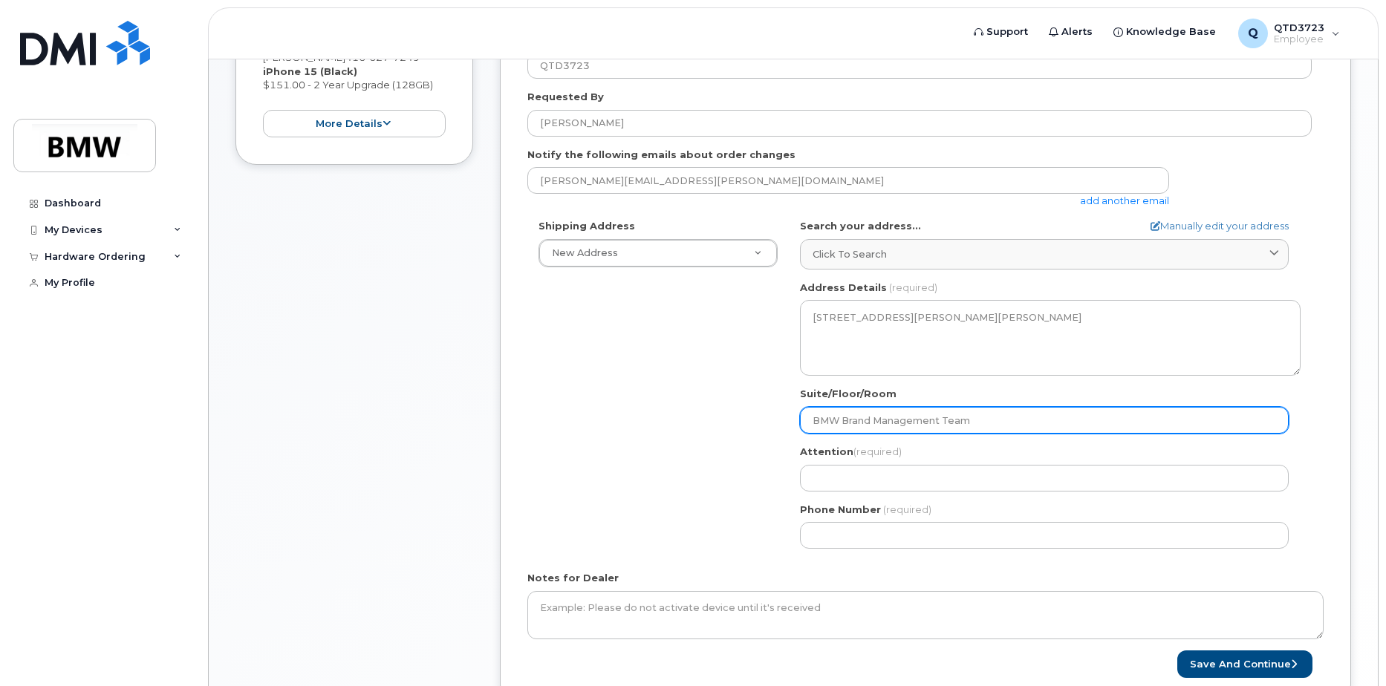
scroll to position [527, 0]
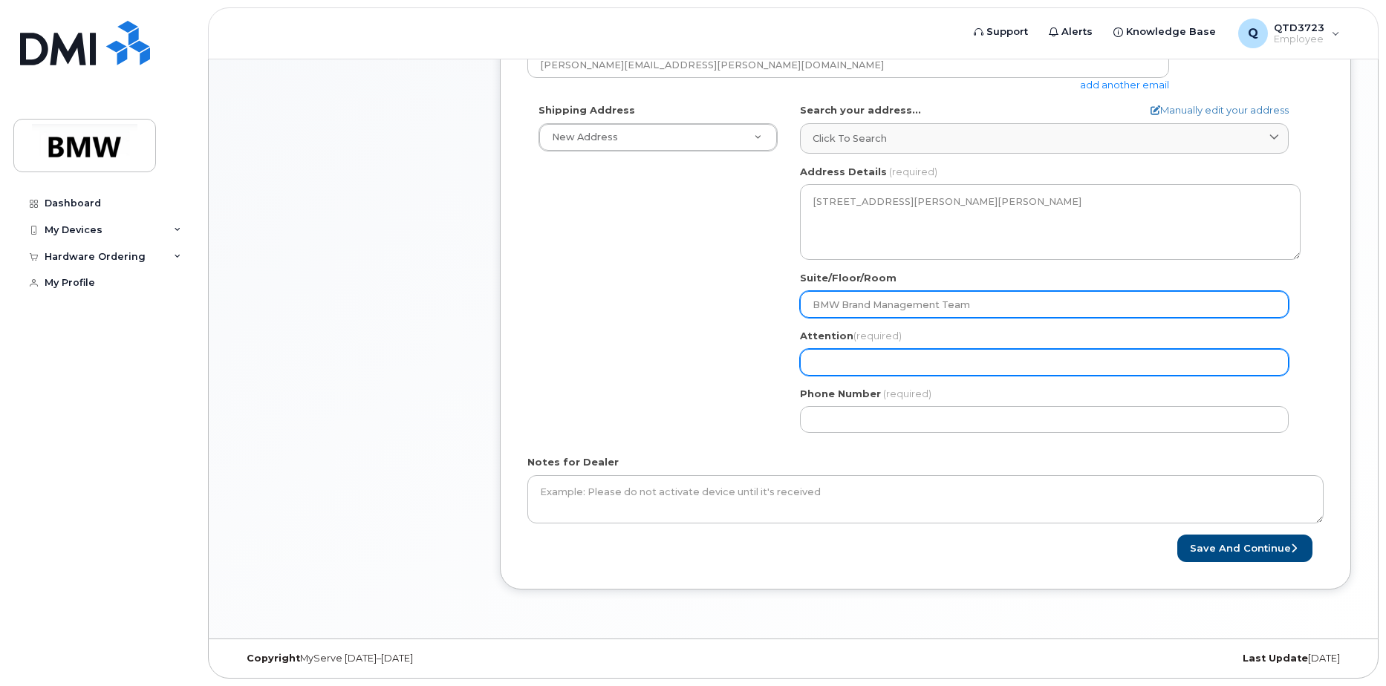
type input "BMW Brand Management Team"
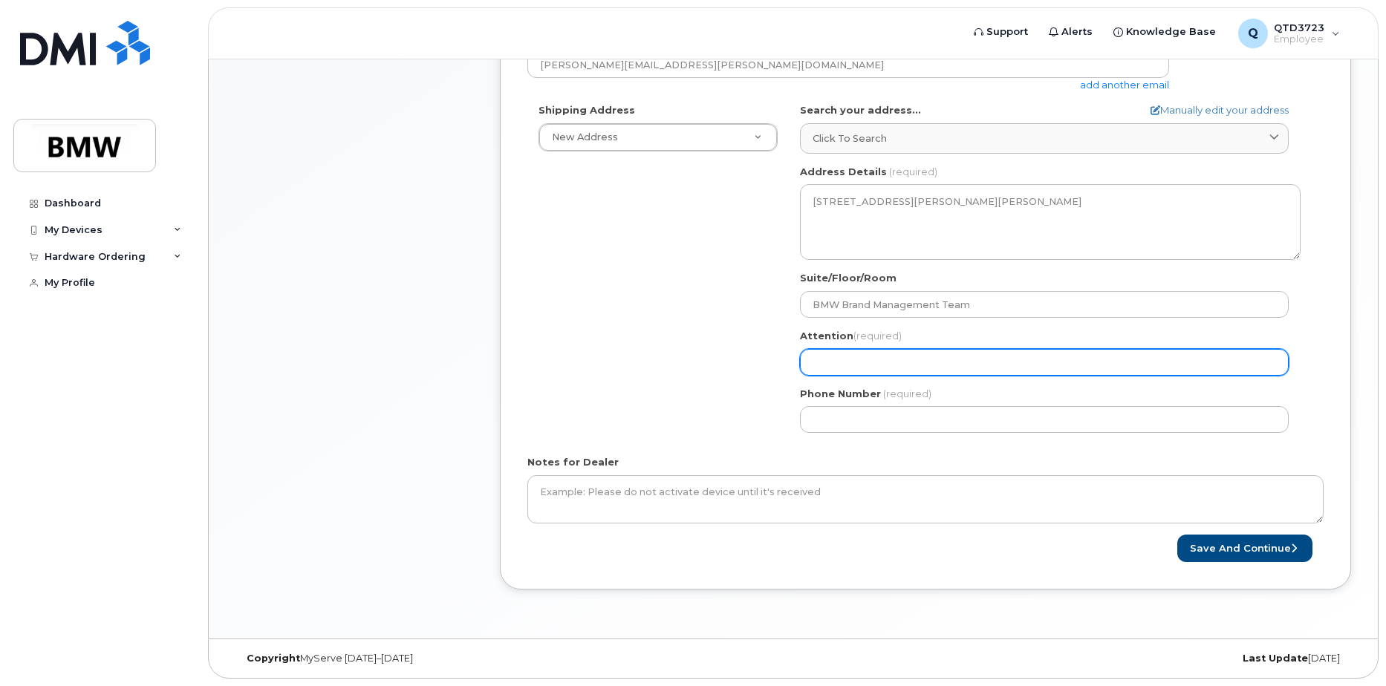
click at [875, 365] on input "Attention (required)" at bounding box center [1044, 362] width 489 height 27
select select
type input "A"
select select
type input "Al"
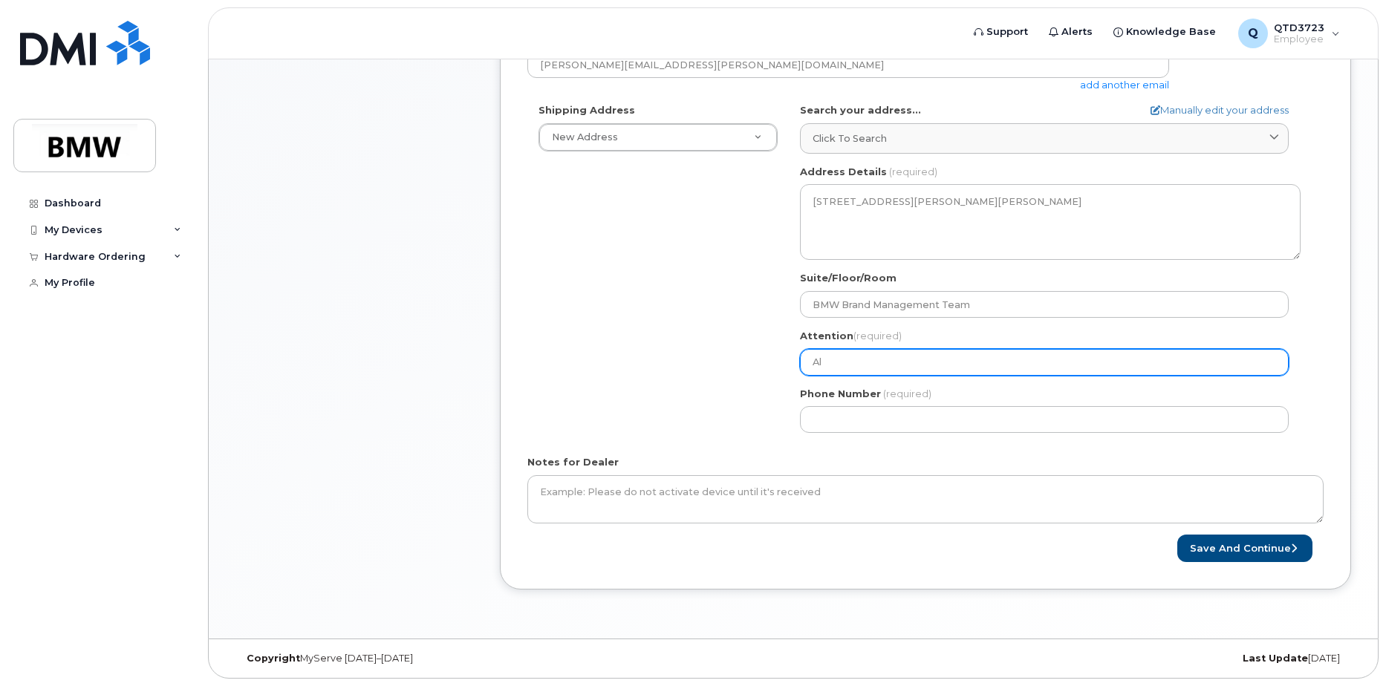
select select
type input "Alid"
select select
type input "Alids"
select select
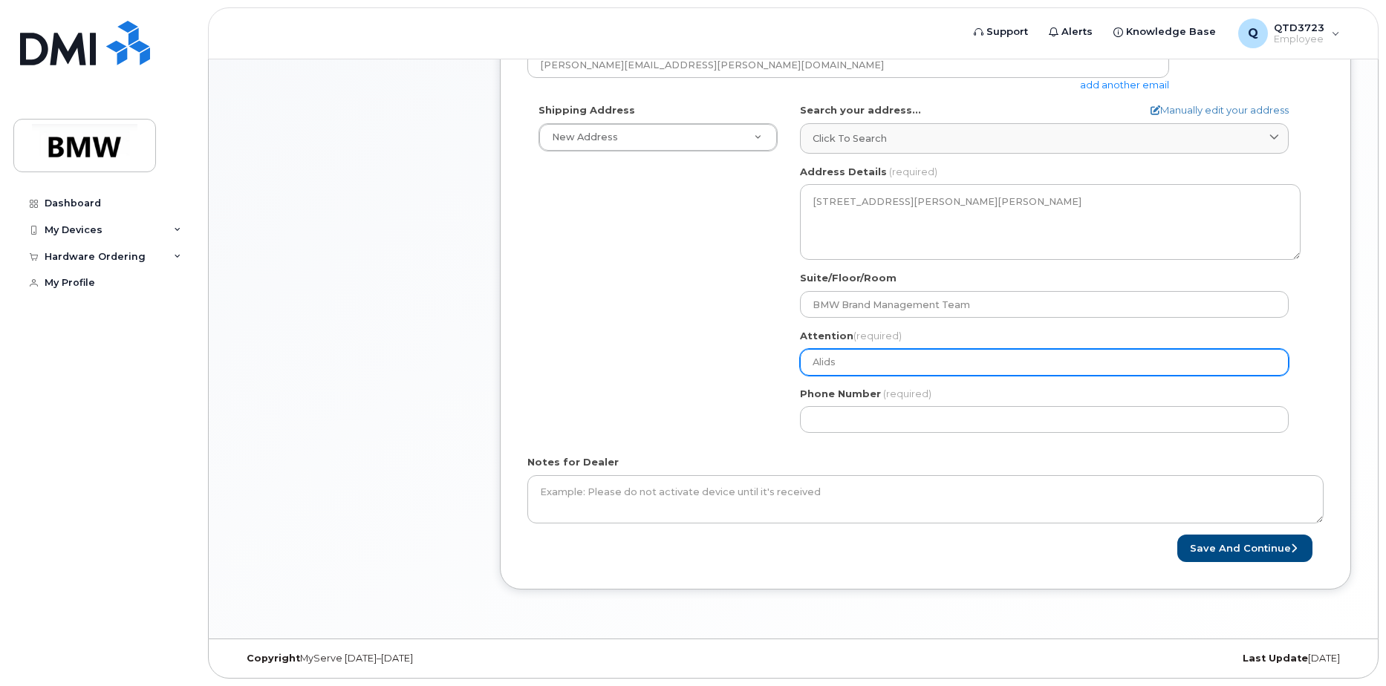
type input "Alidso"
select select
type input "Alidson"
select select
type input "Alidso"
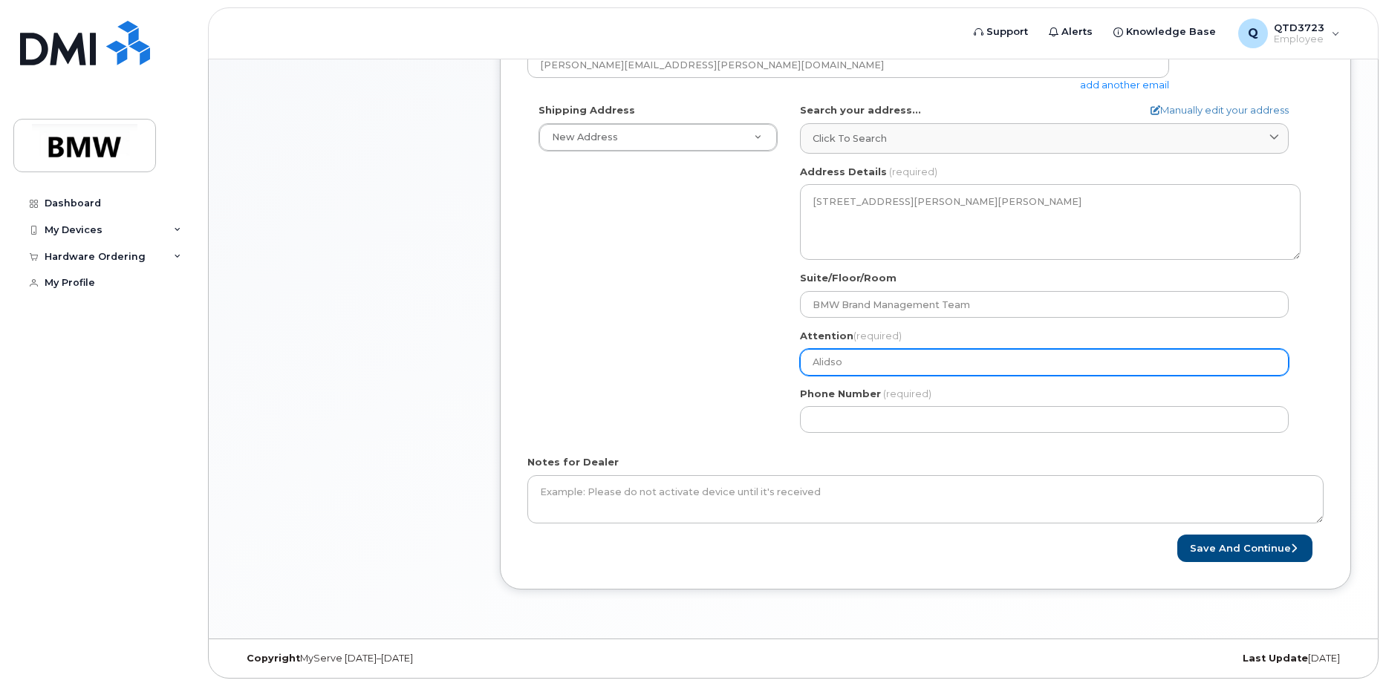
select select
type input "Alids"
select select
type input "Alid"
select select
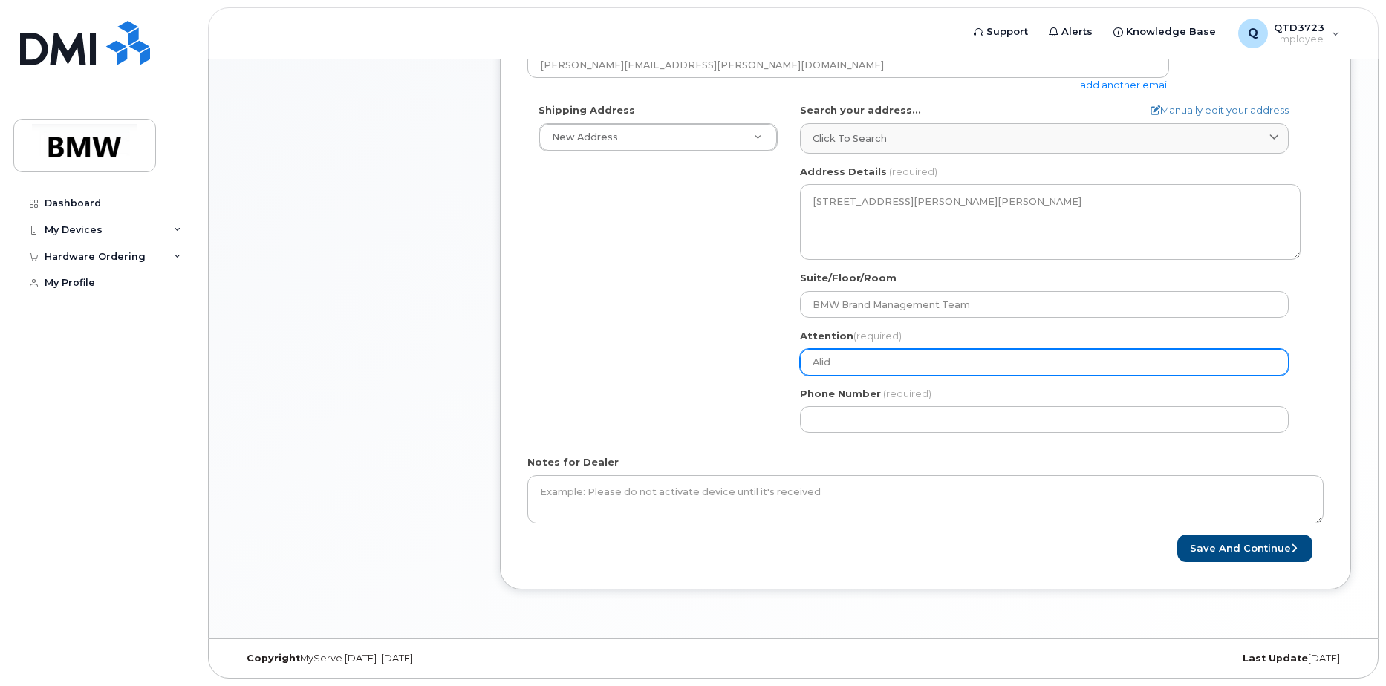
type input "Ali"
select select
type input "Alis"
select select
type input "Aliso"
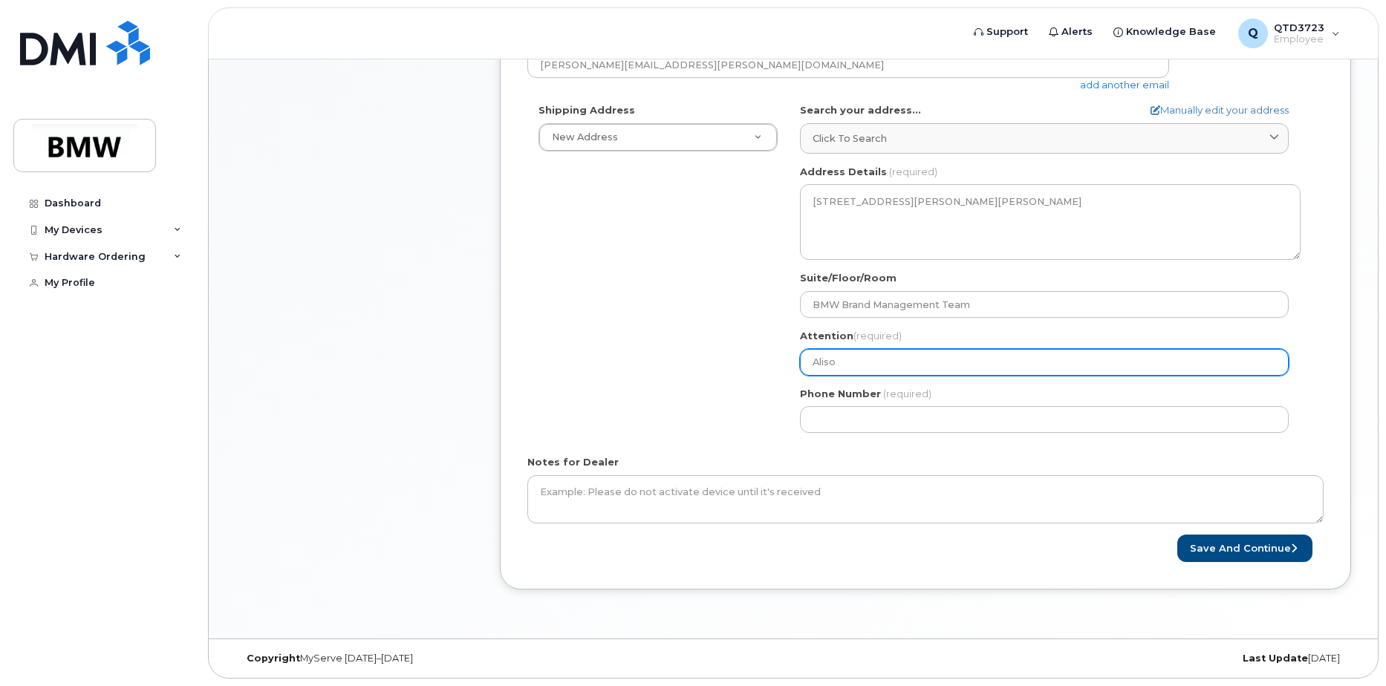
select select
type input "Alison"
select select
type input "Alison M"
select select
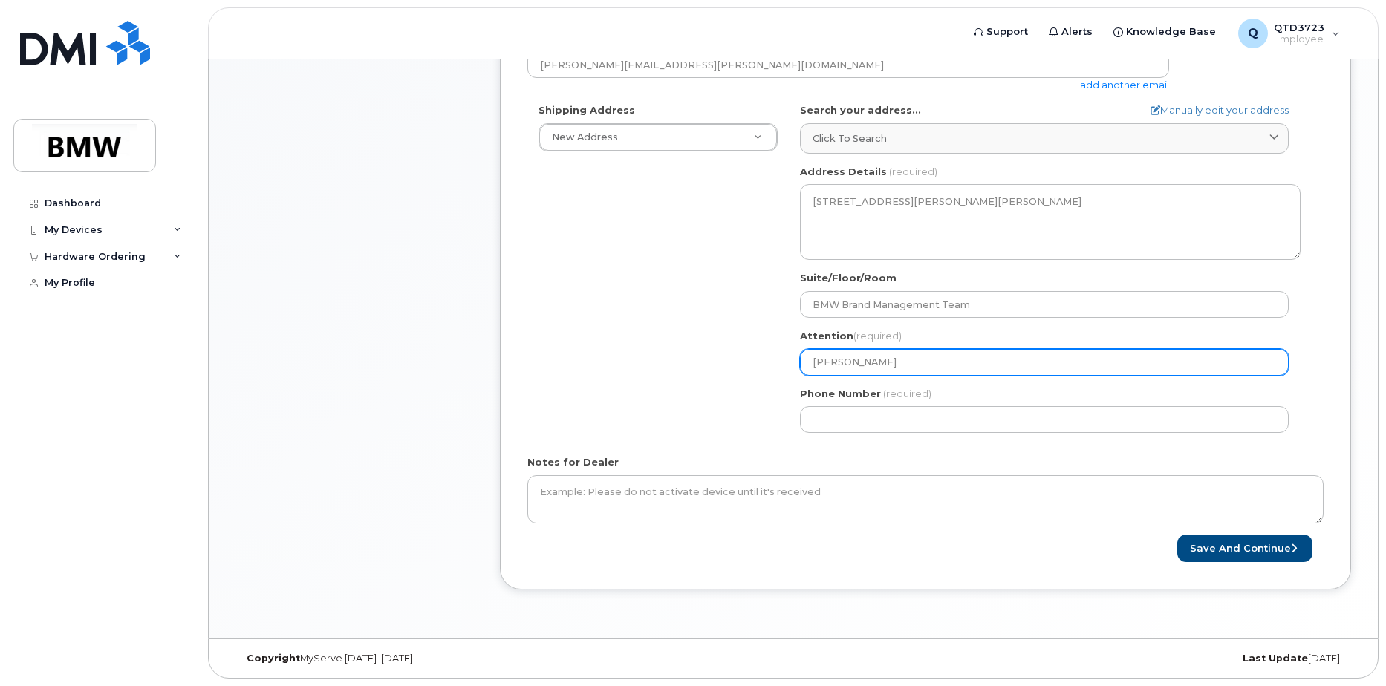
type input "Alison Mc"
select select
type input "Alison McD"
select select
type input "Alison McDe"
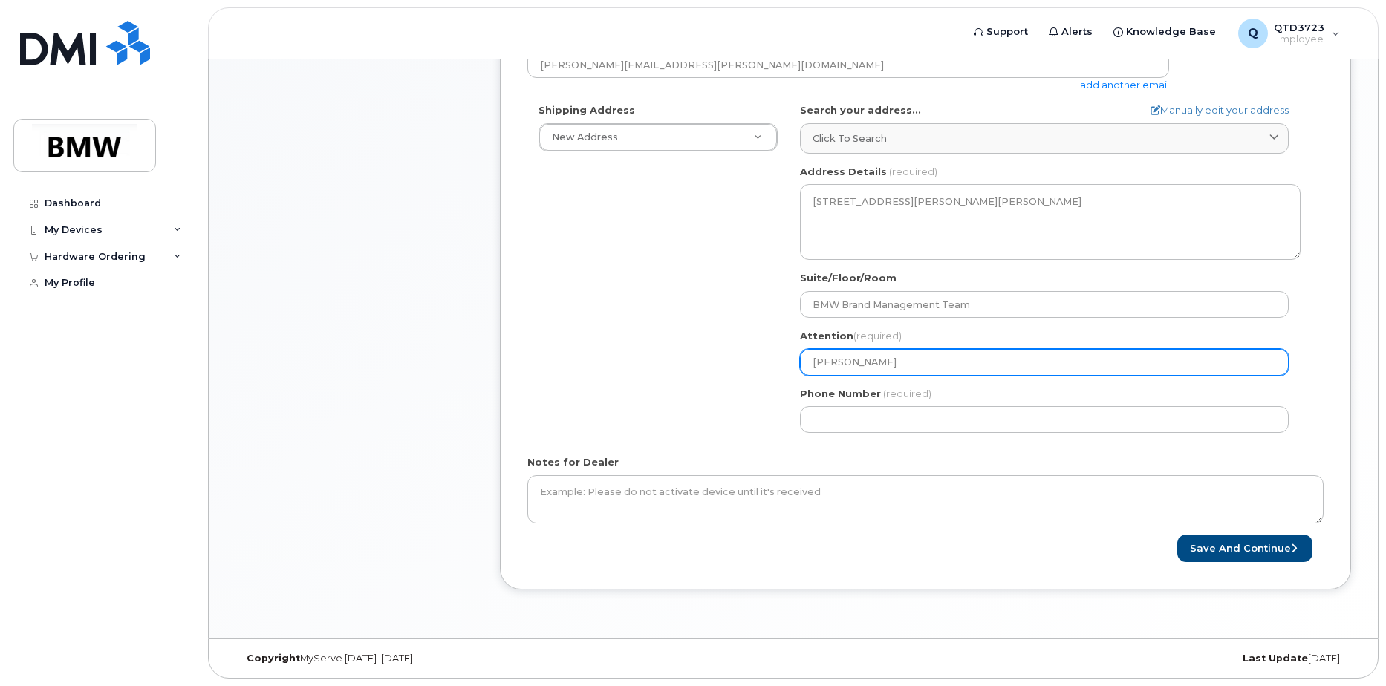
select select
type input "Alison McDev"
select select
type input "Alison McDevi"
select select
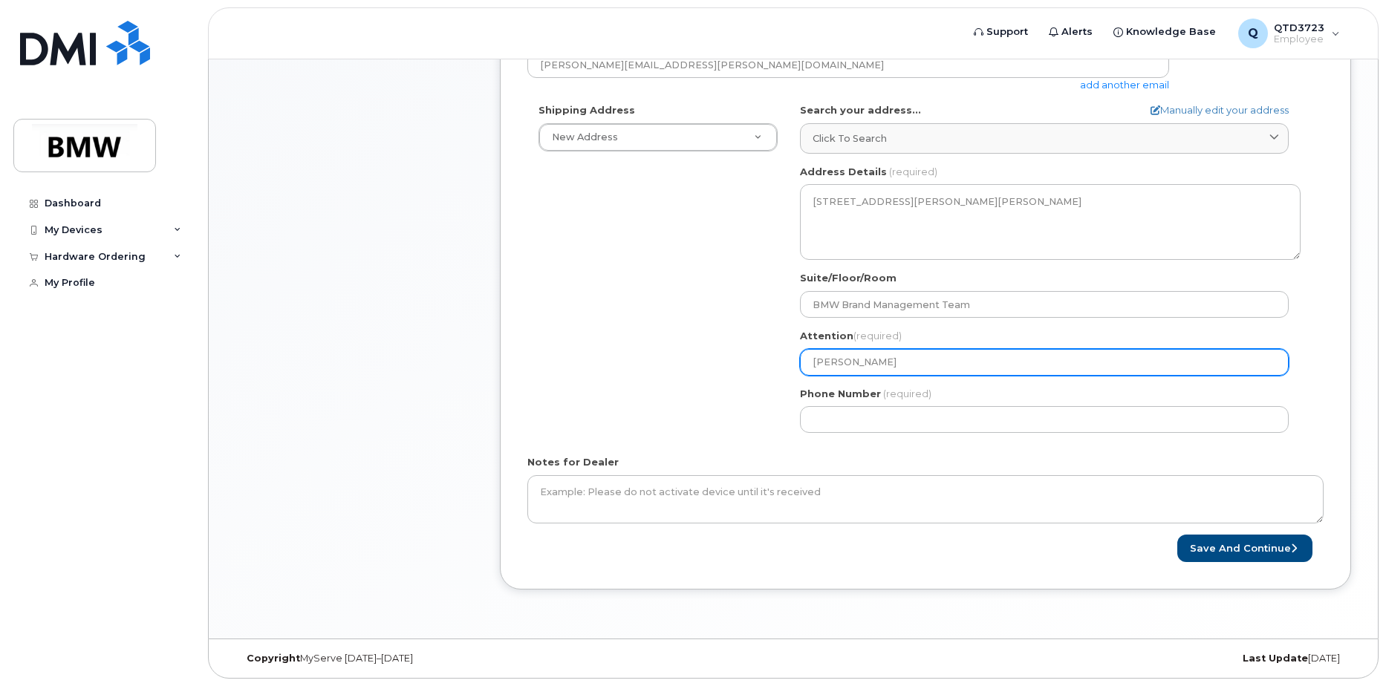
type input "Alison McDevit"
select select
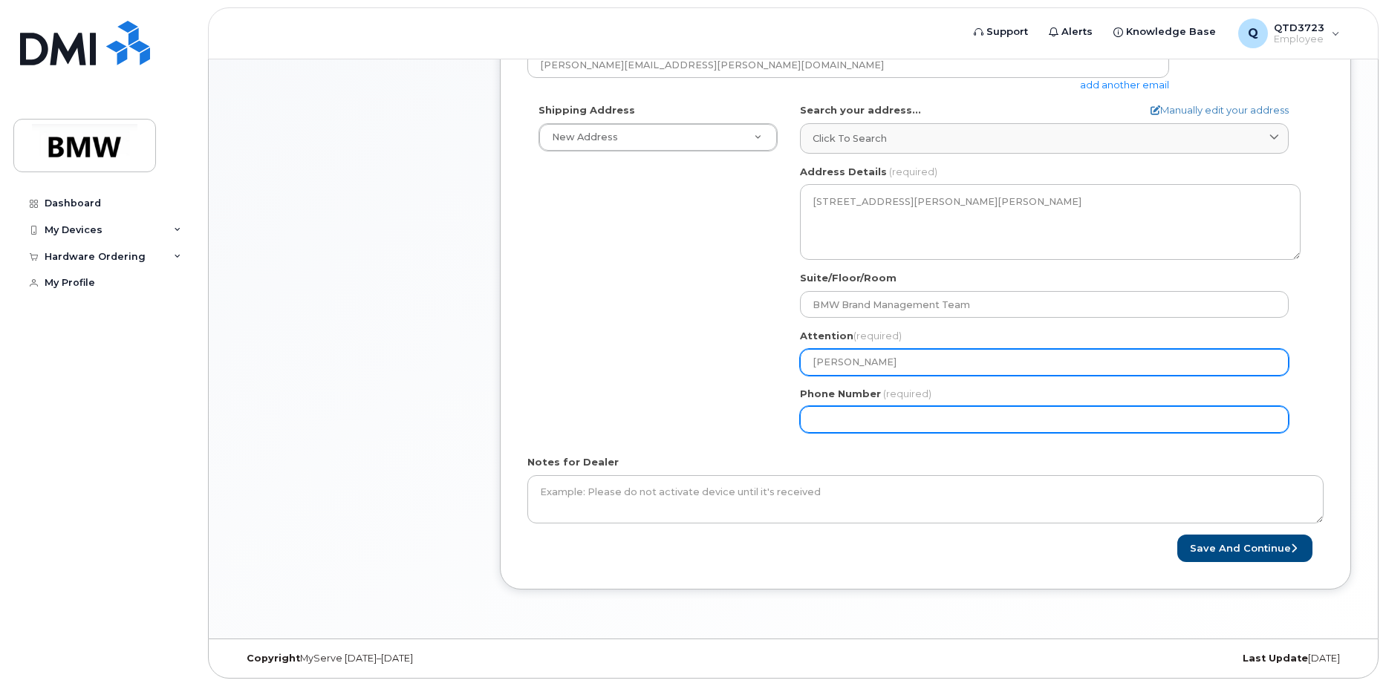
type input "[PERSON_NAME]"
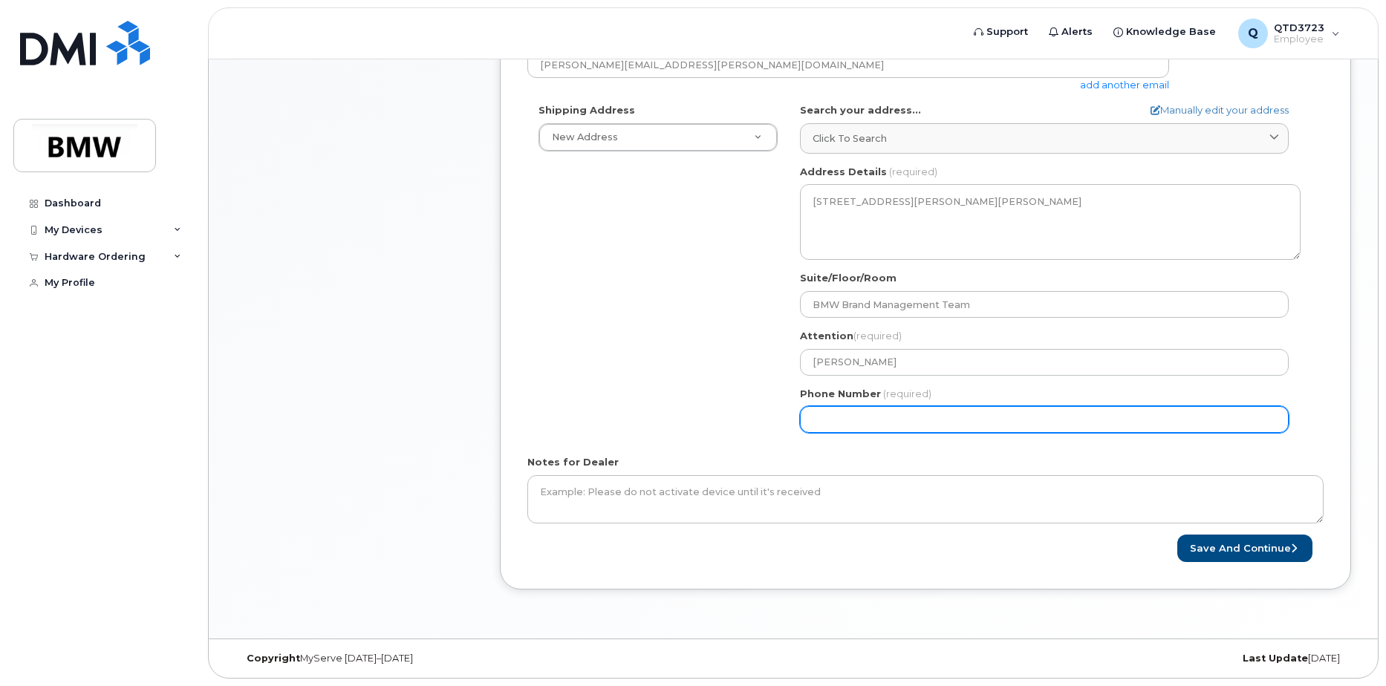
click at [863, 414] on input "Phone Number" at bounding box center [1044, 419] width 489 height 27
type input "416"
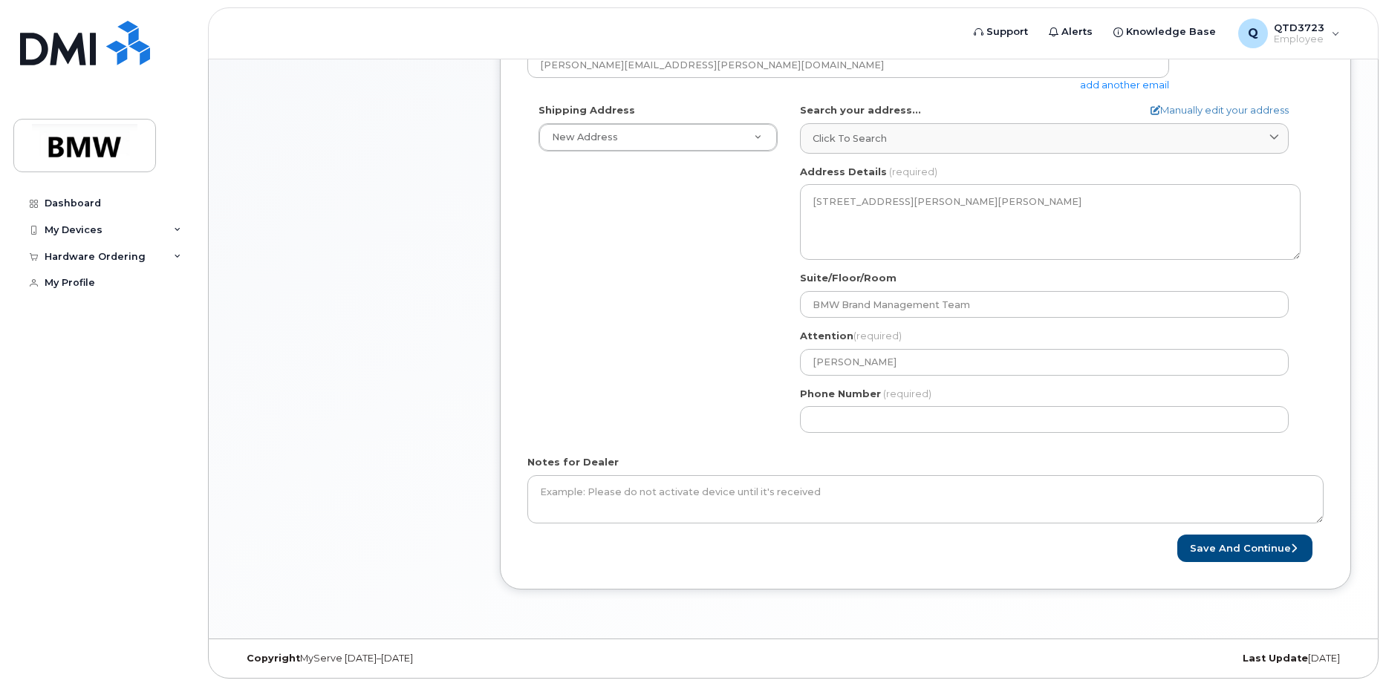
click at [1165, 453] on form "* Note: If you select “New Address,” and wish to have the device sent to a pers…" at bounding box center [925, 204] width 796 height 717
click at [1242, 550] on button "Save and Continue" at bounding box center [1244, 548] width 135 height 27
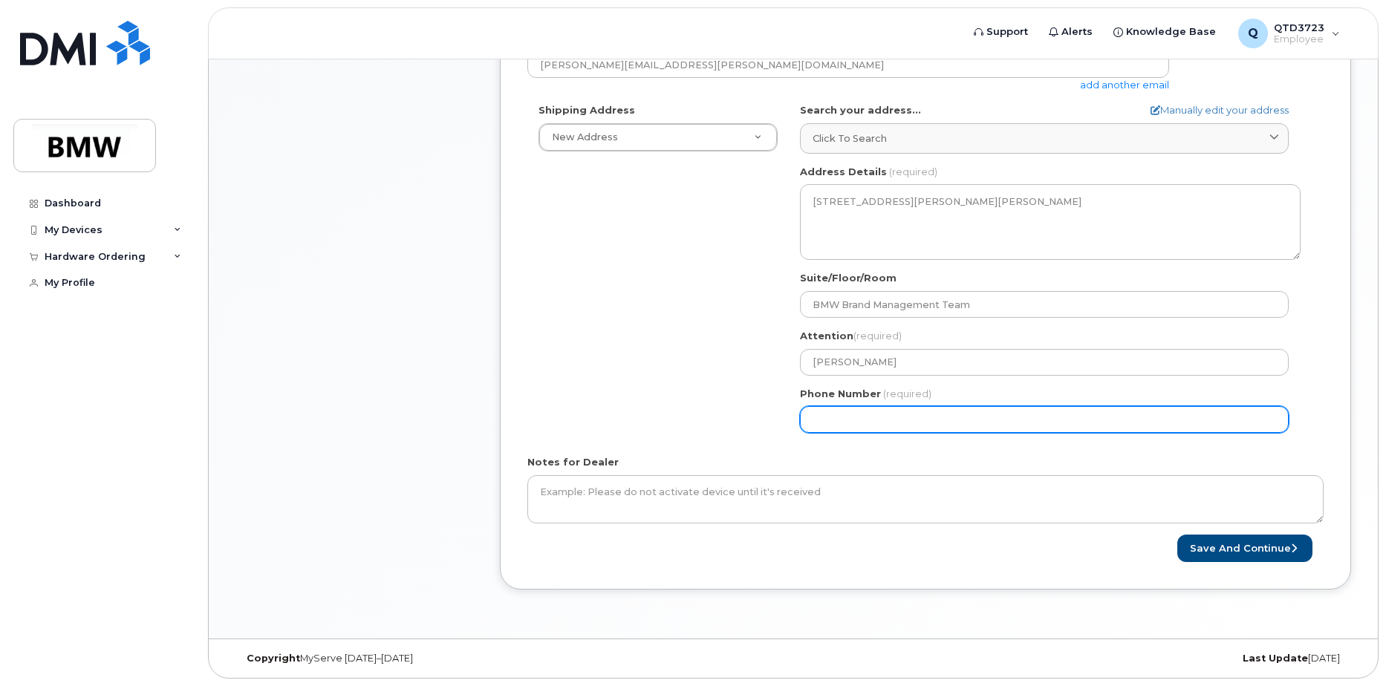
drag, startPoint x: 1063, startPoint y: 424, endPoint x: 685, endPoint y: 385, distance: 380.1
click at [668, 416] on div "Shipping Address New Address New Address ON Richmond Hill Search your address..…" at bounding box center [919, 273] width 784 height 341
type input "4166277248"
select select
type input "41662772489"
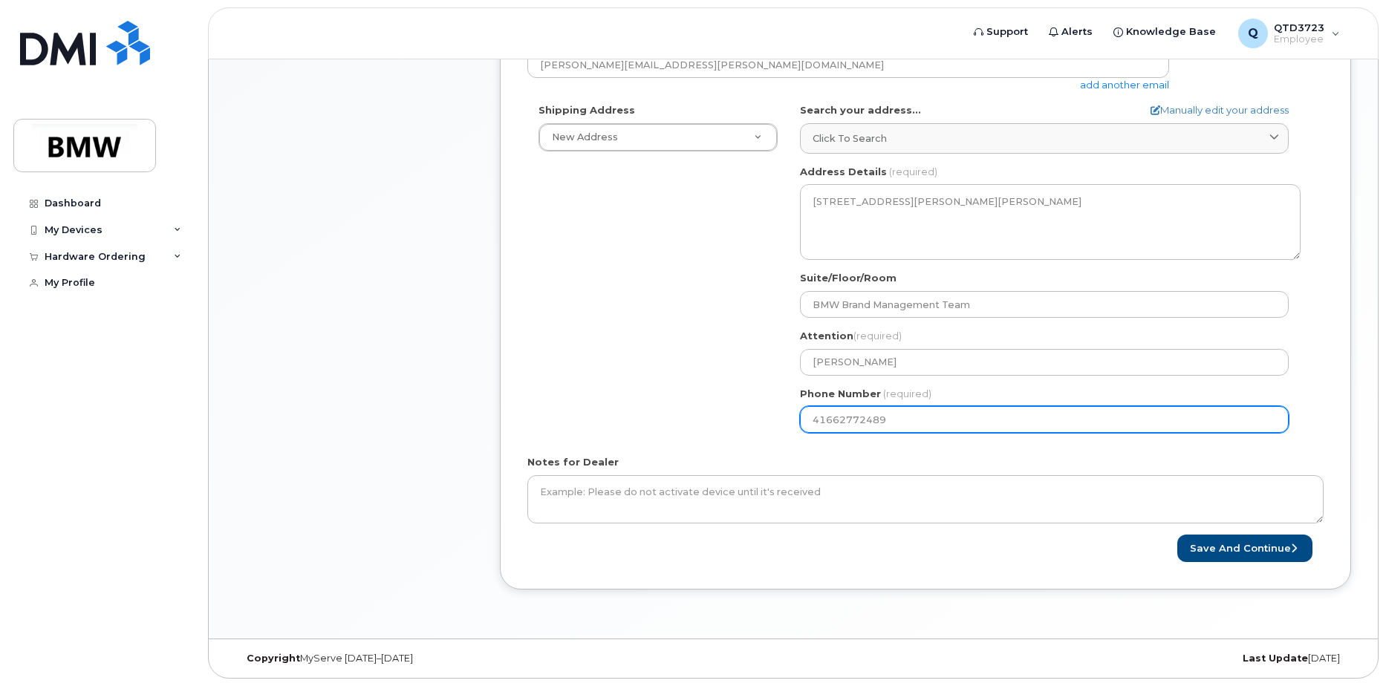
select select
type input "4166277248"
select select
type input "416627724"
select select
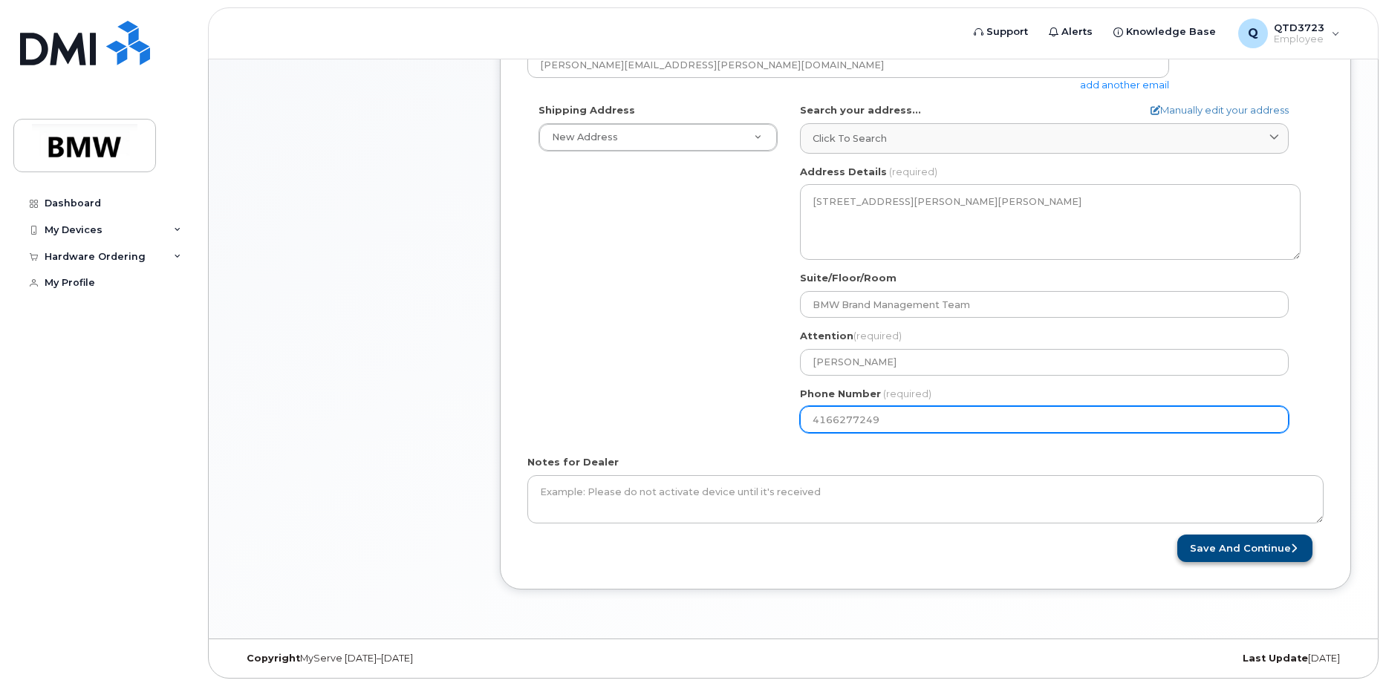
type input "4166277249"
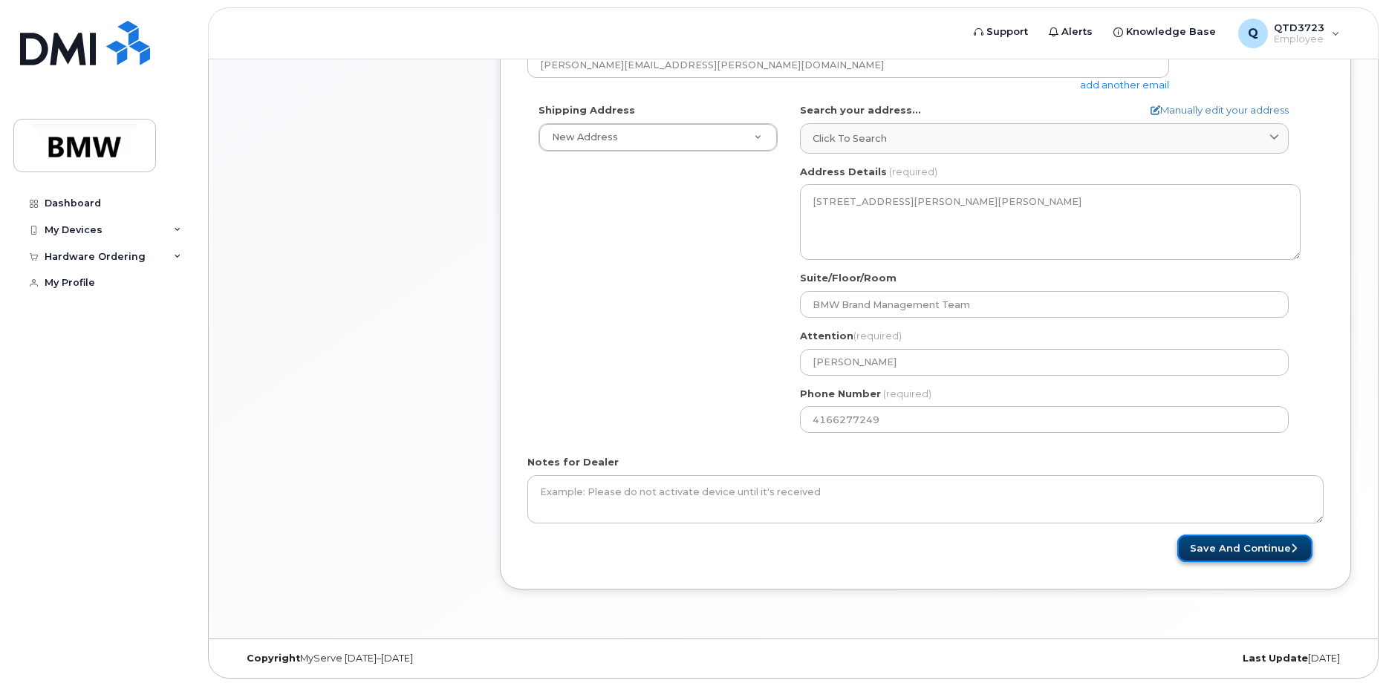
click at [1269, 550] on button "Save and Continue" at bounding box center [1244, 548] width 135 height 27
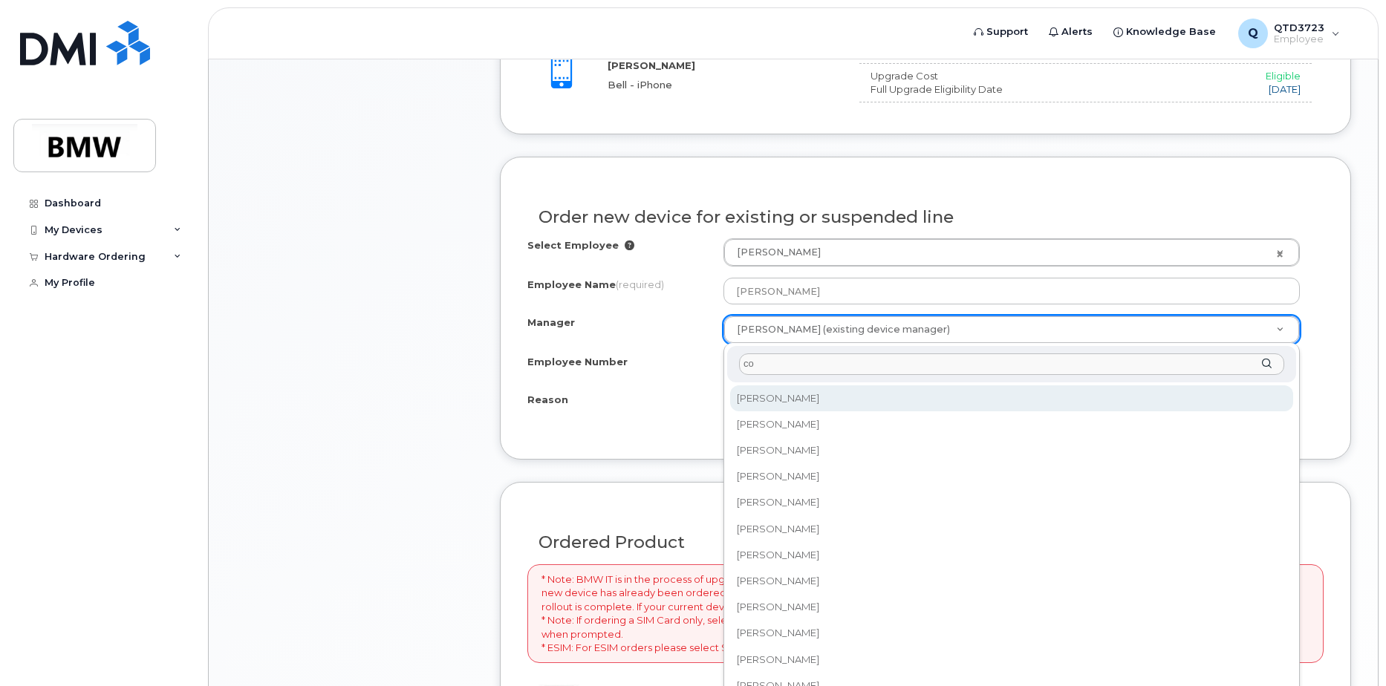
type input "c"
type input "k"
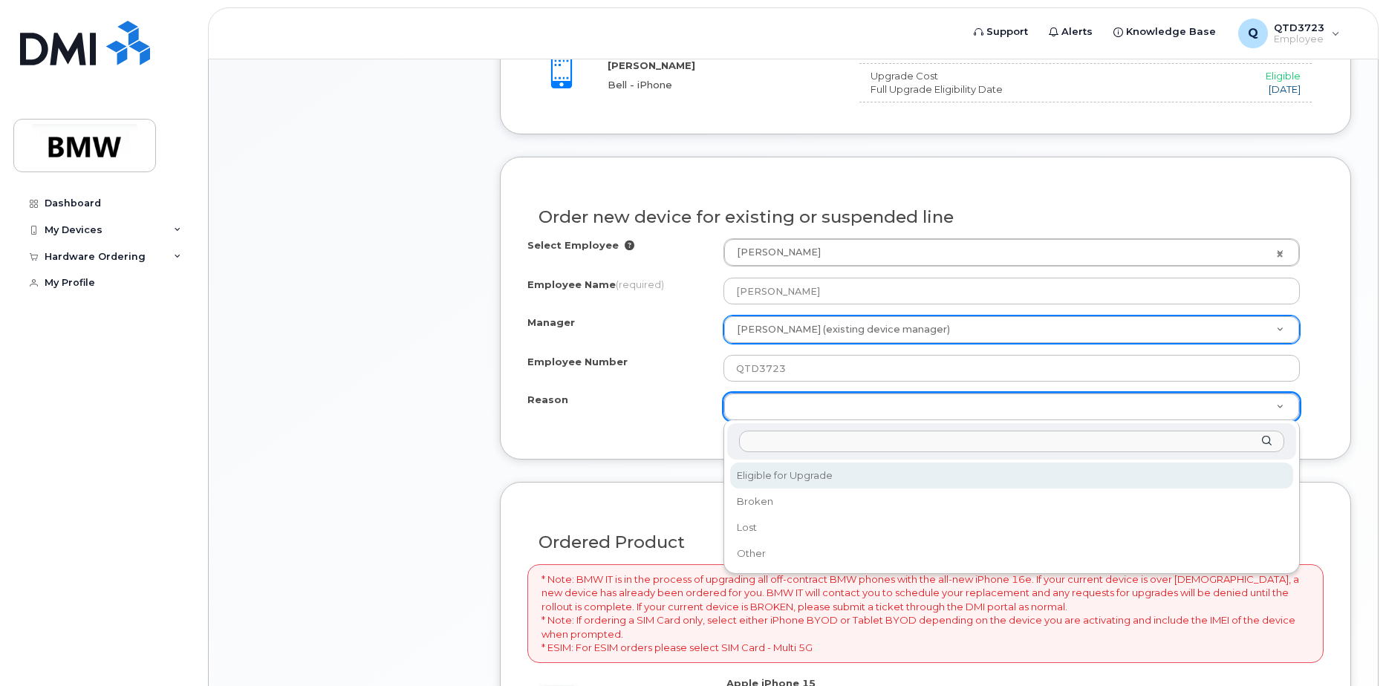
select select "eligible_for_upgrade"
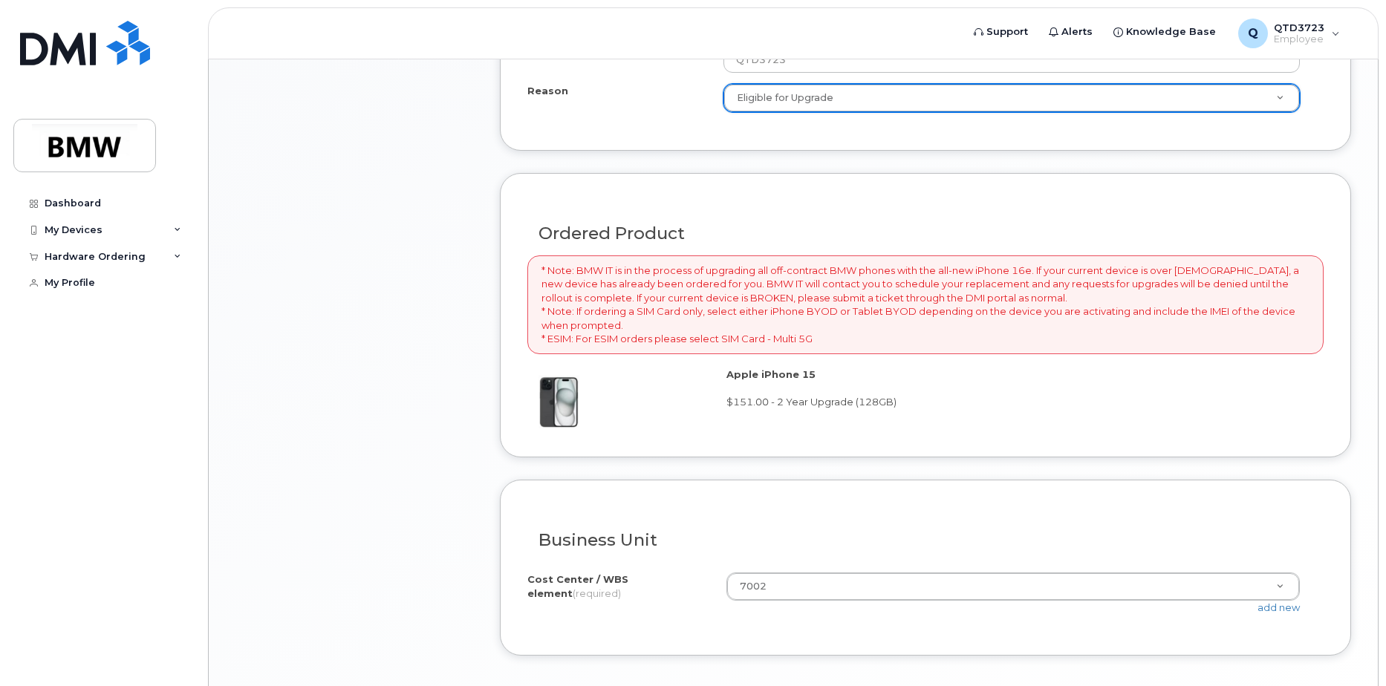
scroll to position [1133, 0]
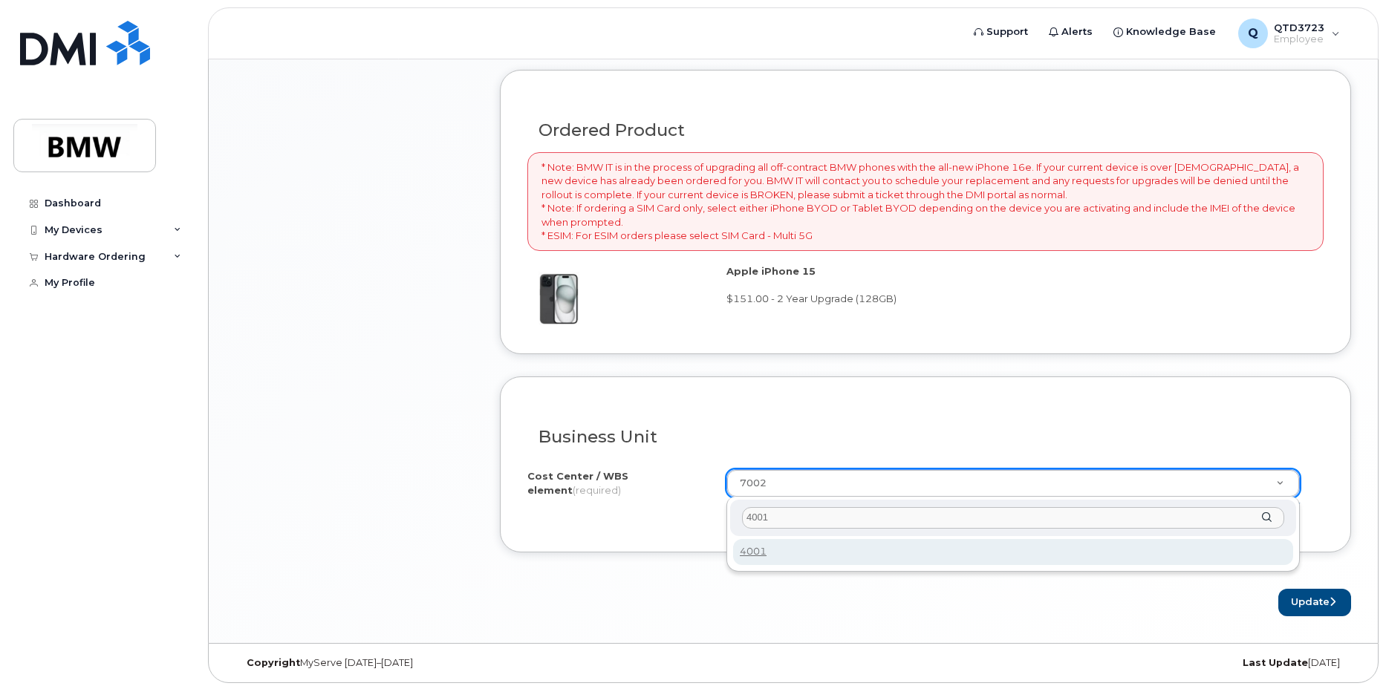
type input "4001"
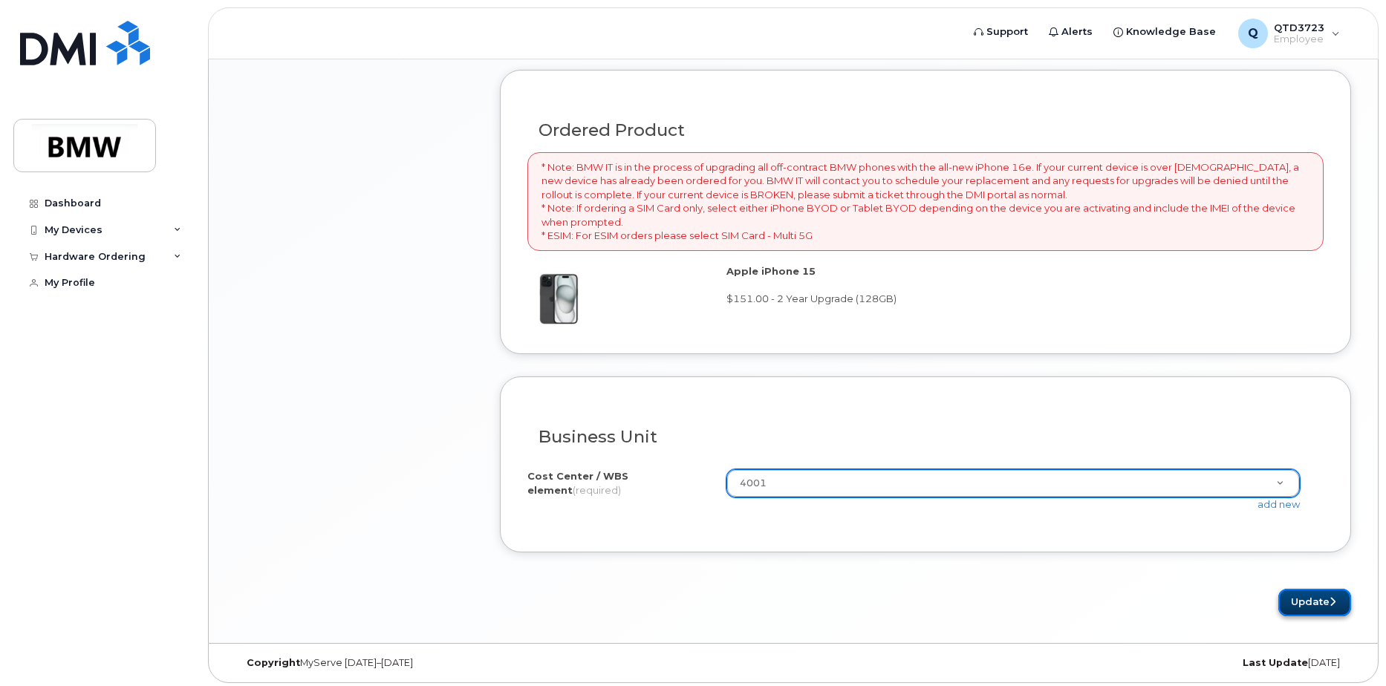
click at [1331, 593] on button "Update" at bounding box center [1314, 602] width 73 height 27
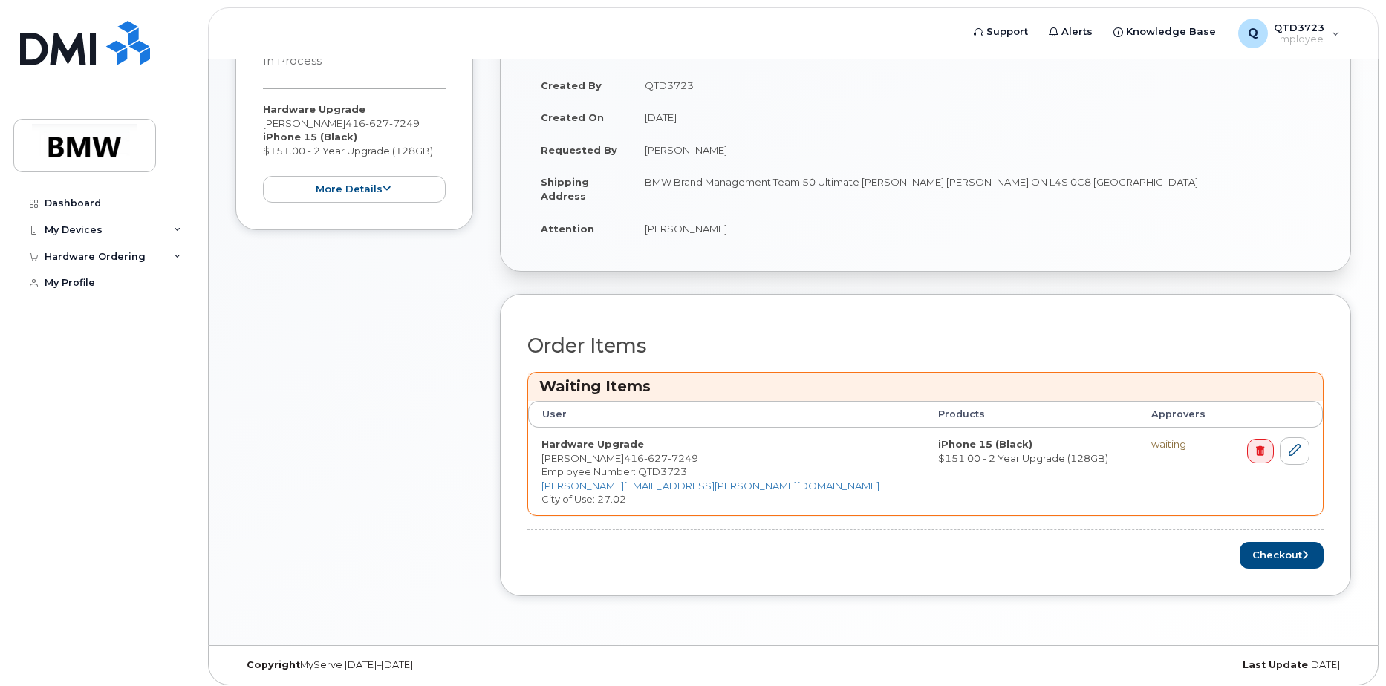
scroll to position [411, 0]
click at [1289, 551] on button "Checkout" at bounding box center [1282, 553] width 84 height 27
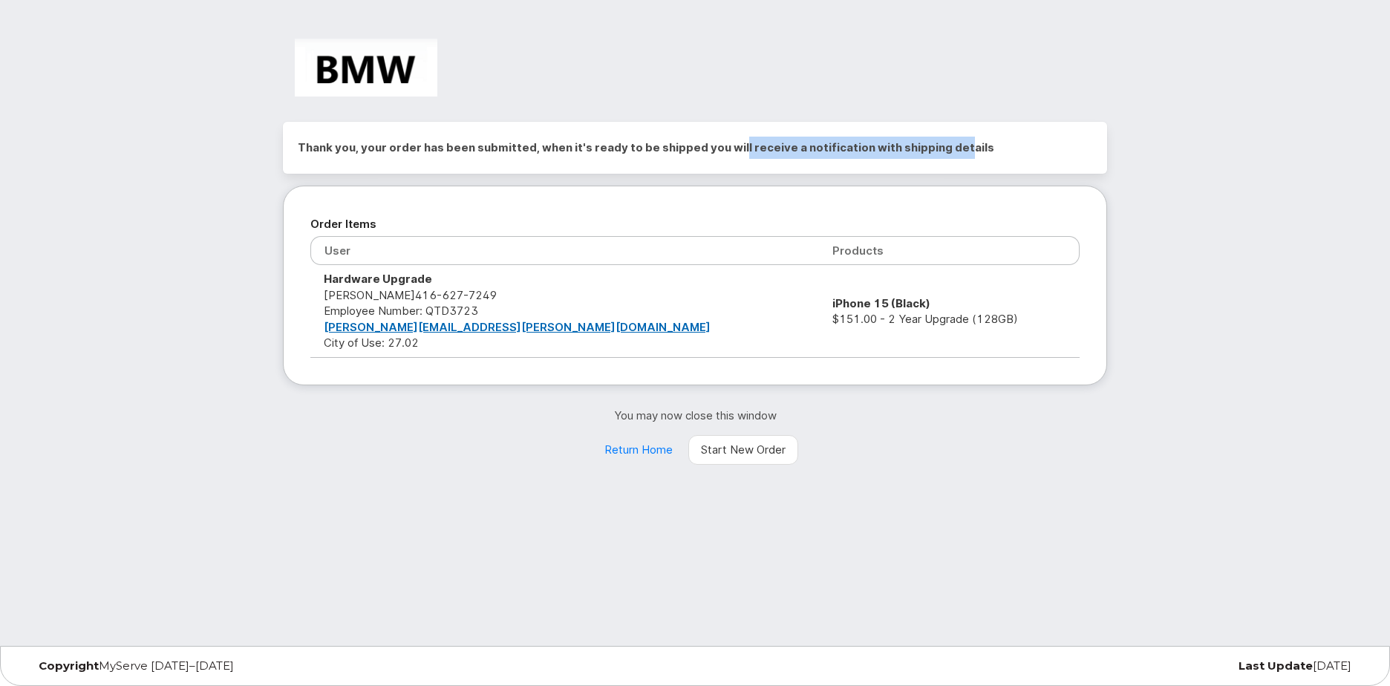
drag, startPoint x: 948, startPoint y: 147, endPoint x: 735, endPoint y: 147, distance: 213.9
click at [735, 147] on h2 "Thank you, your order has been submitted, when it's ready to be shipped you wil…" at bounding box center [695, 148] width 795 height 22
drag, startPoint x: 635, startPoint y: 149, endPoint x: 811, endPoint y: 153, distance: 176.1
click at [811, 153] on h2 "Thank you, your order has been submitted, when it's ready to be shipped you wil…" at bounding box center [695, 148] width 795 height 22
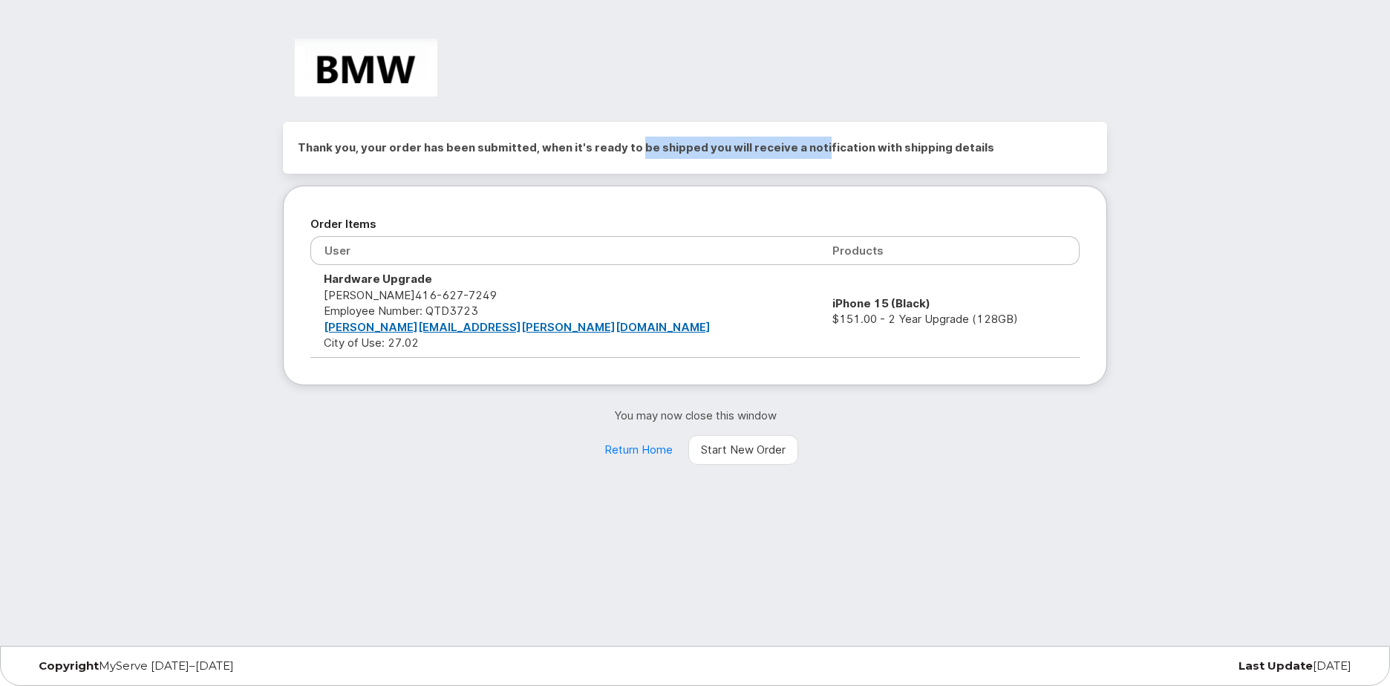
drag, startPoint x: 811, startPoint y: 153, endPoint x: 700, endPoint y: 154, distance: 111.4
click at [811, 153] on h2 "Thank you, your order has been submitted, when it's ready to be shipped you wil…" at bounding box center [695, 148] width 795 height 22
drag, startPoint x: 768, startPoint y: 154, endPoint x: 854, endPoint y: 154, distance: 86.2
click at [854, 154] on h2 "Thank you, your order has been submitted, when it's ready to be shipped you wil…" at bounding box center [695, 148] width 795 height 22
